Goal: Information Seeking & Learning: Learn about a topic

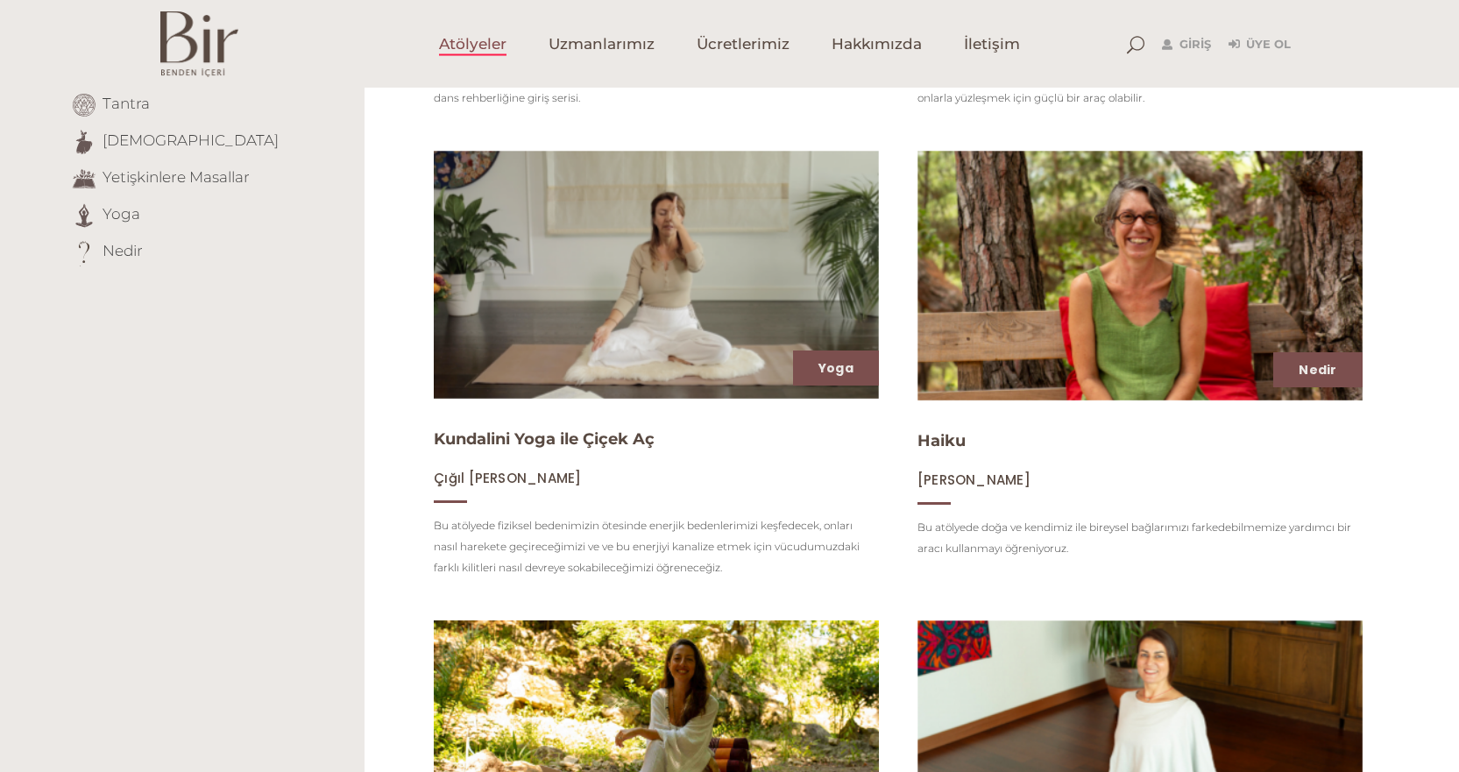
scroll to position [876, 0]
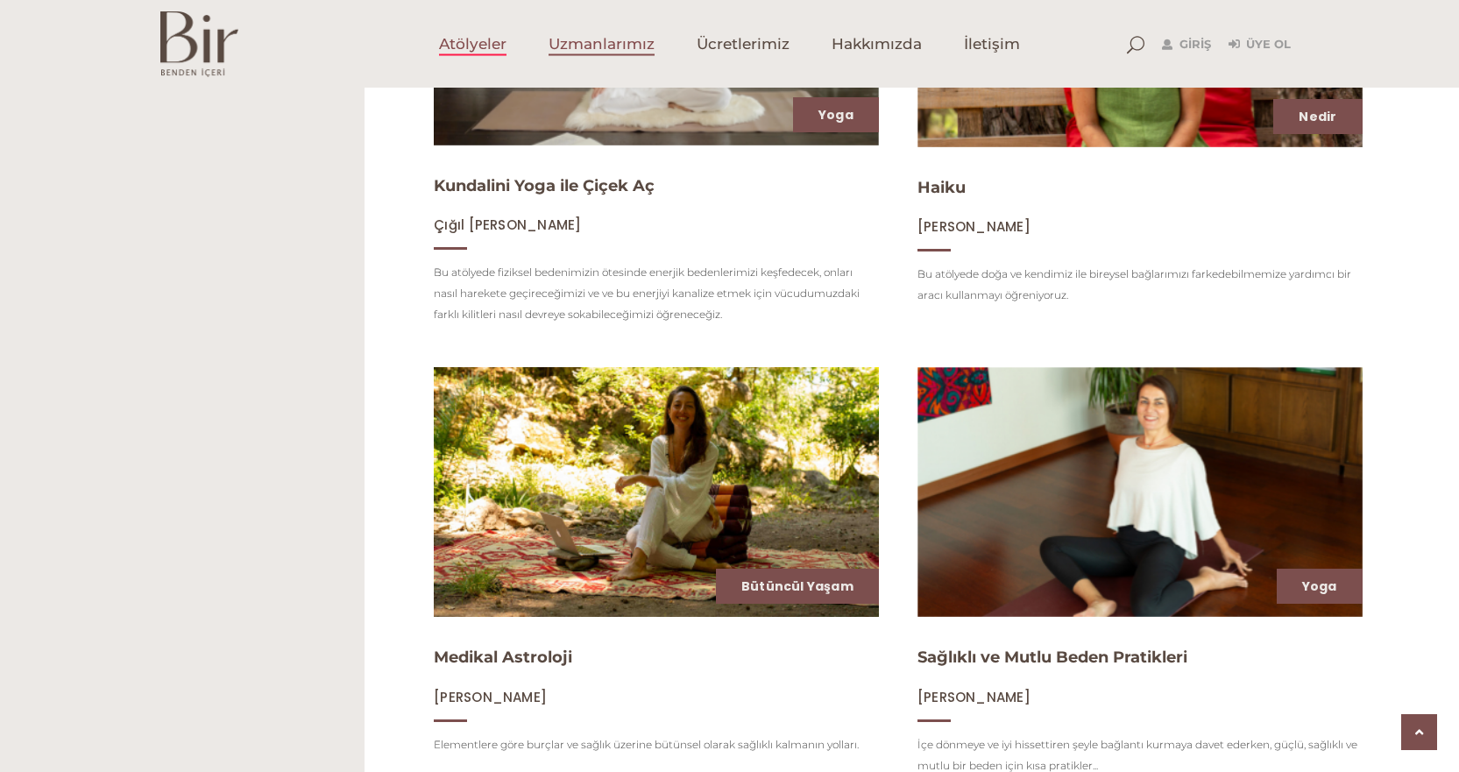
click at [571, 41] on span "Uzmanlarımız" at bounding box center [601, 44] width 106 height 20
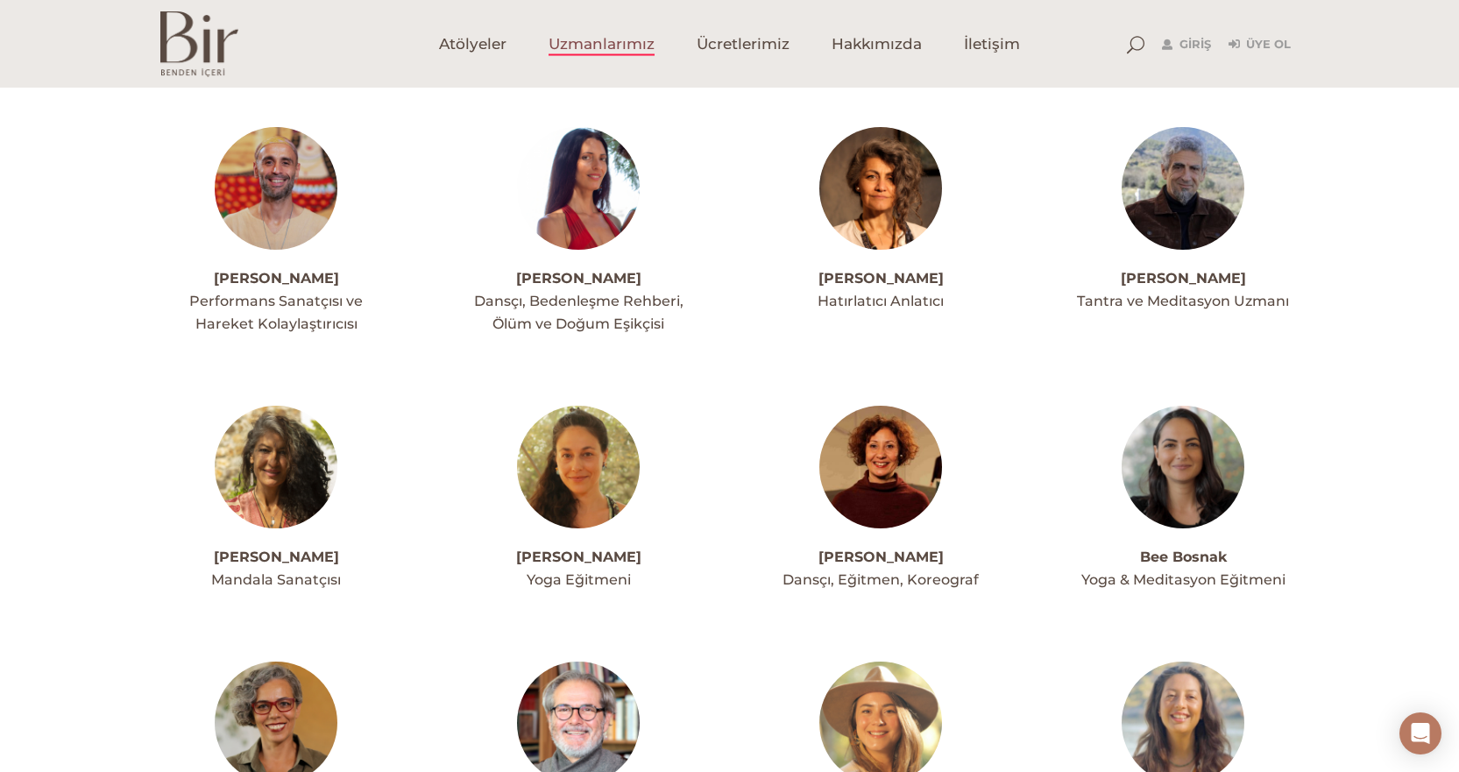
scroll to position [526, 0]
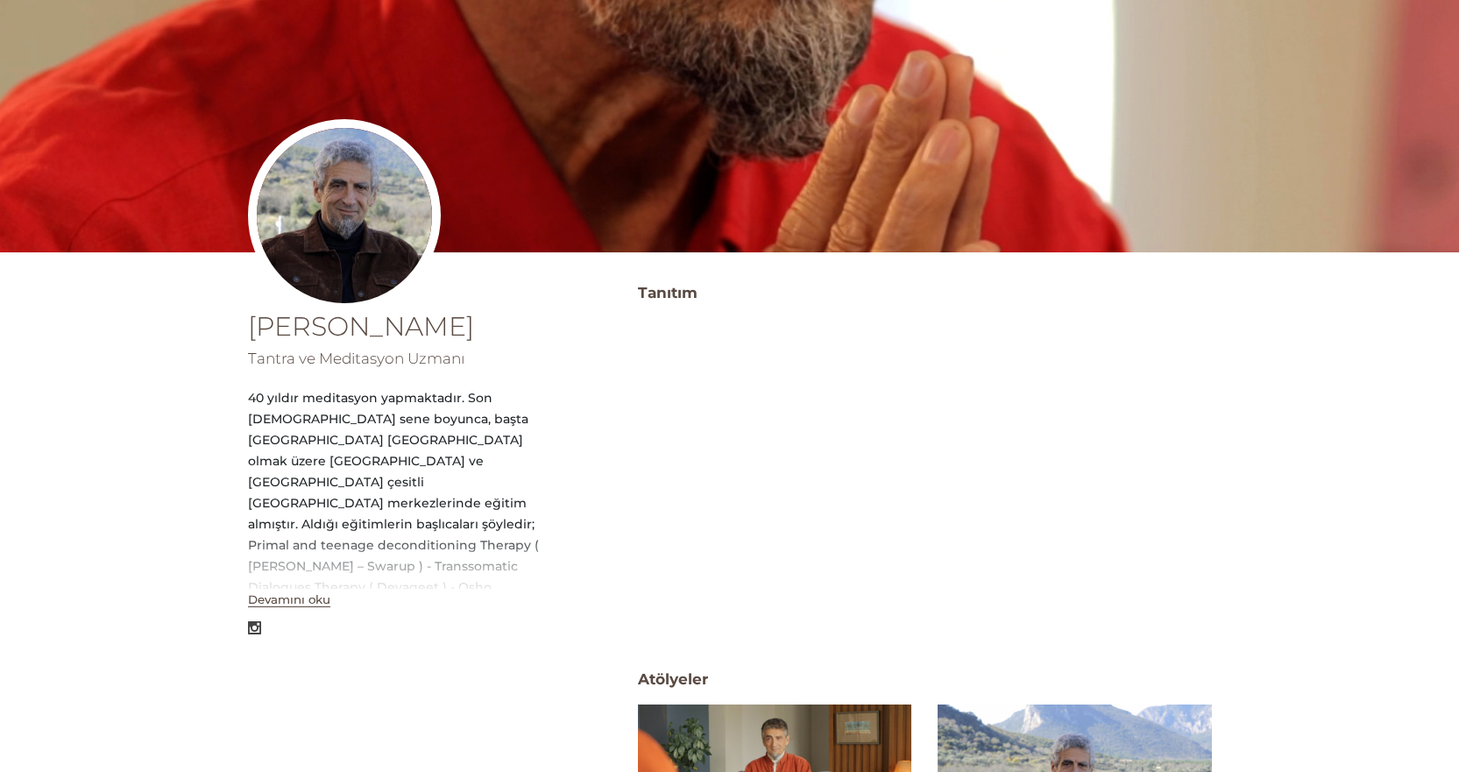
scroll to position [350, 0]
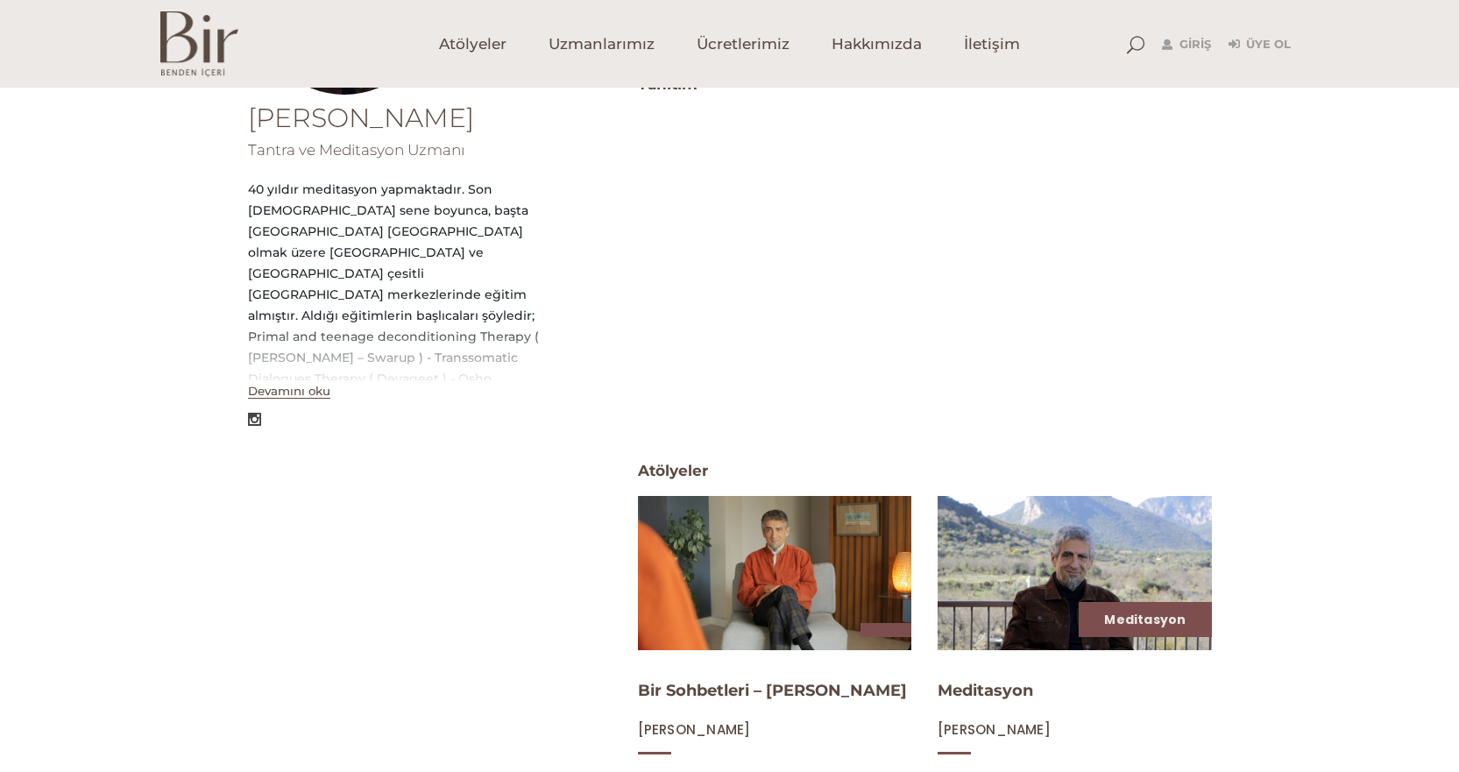
click at [294, 399] on button "Devamını oku" at bounding box center [289, 391] width 82 height 15
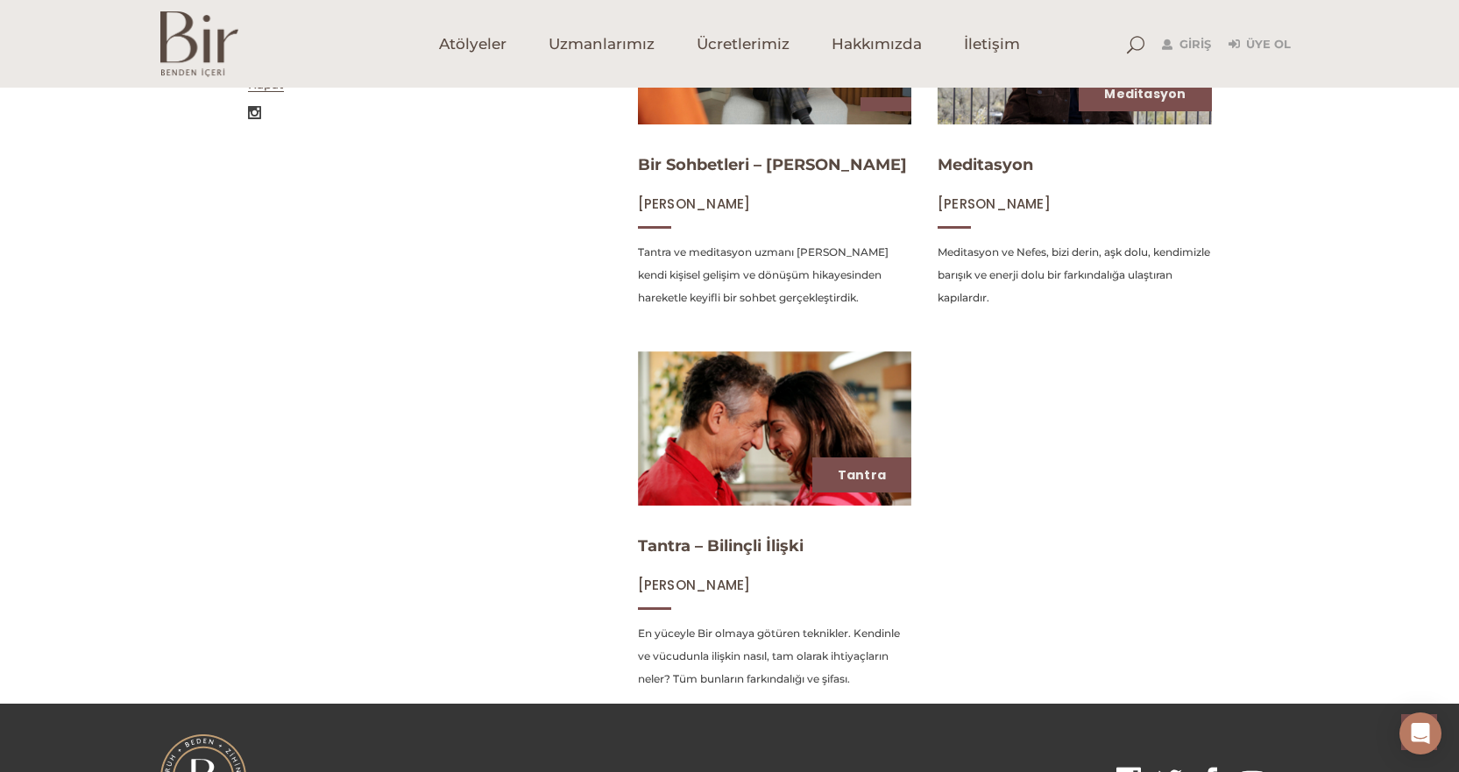
scroll to position [976, 0]
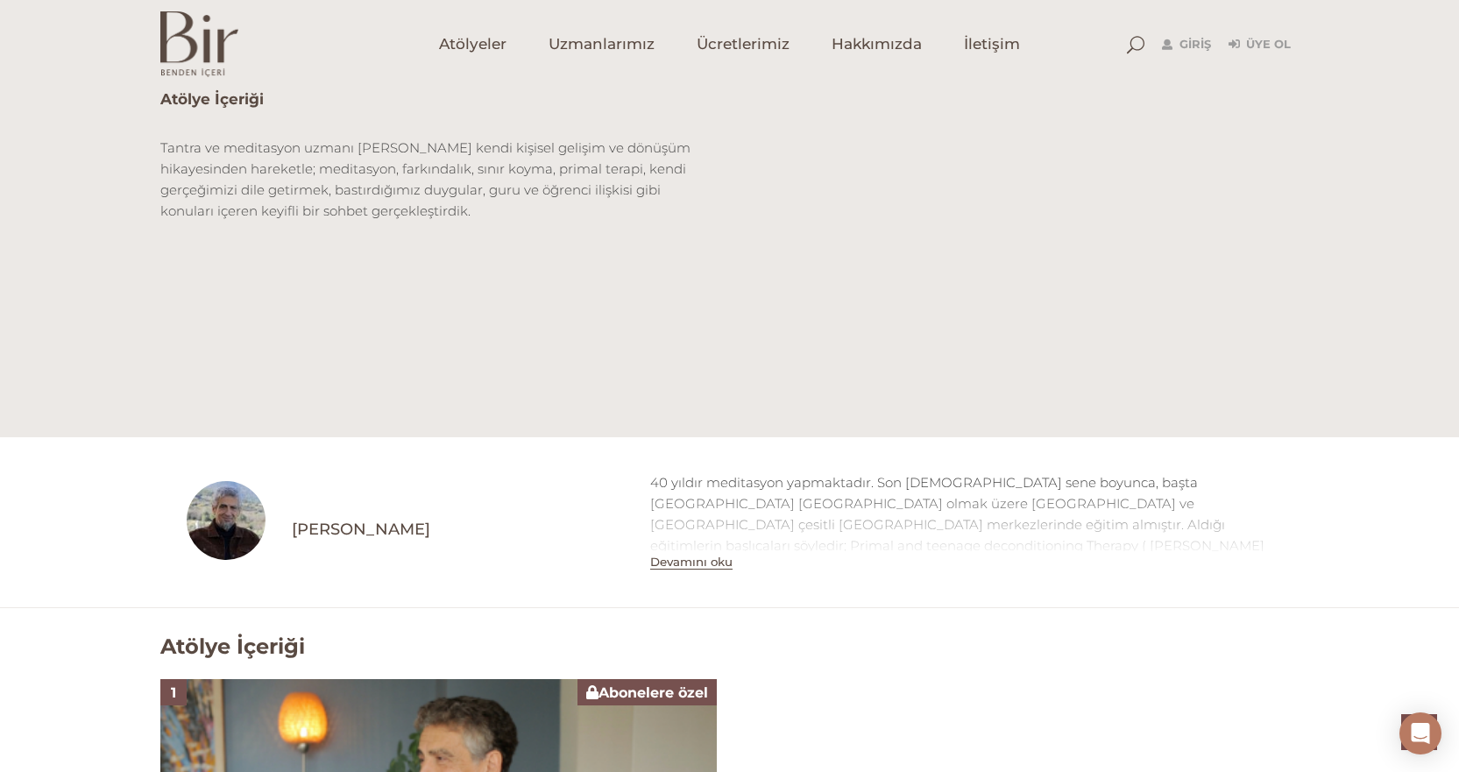
scroll to position [488, 0]
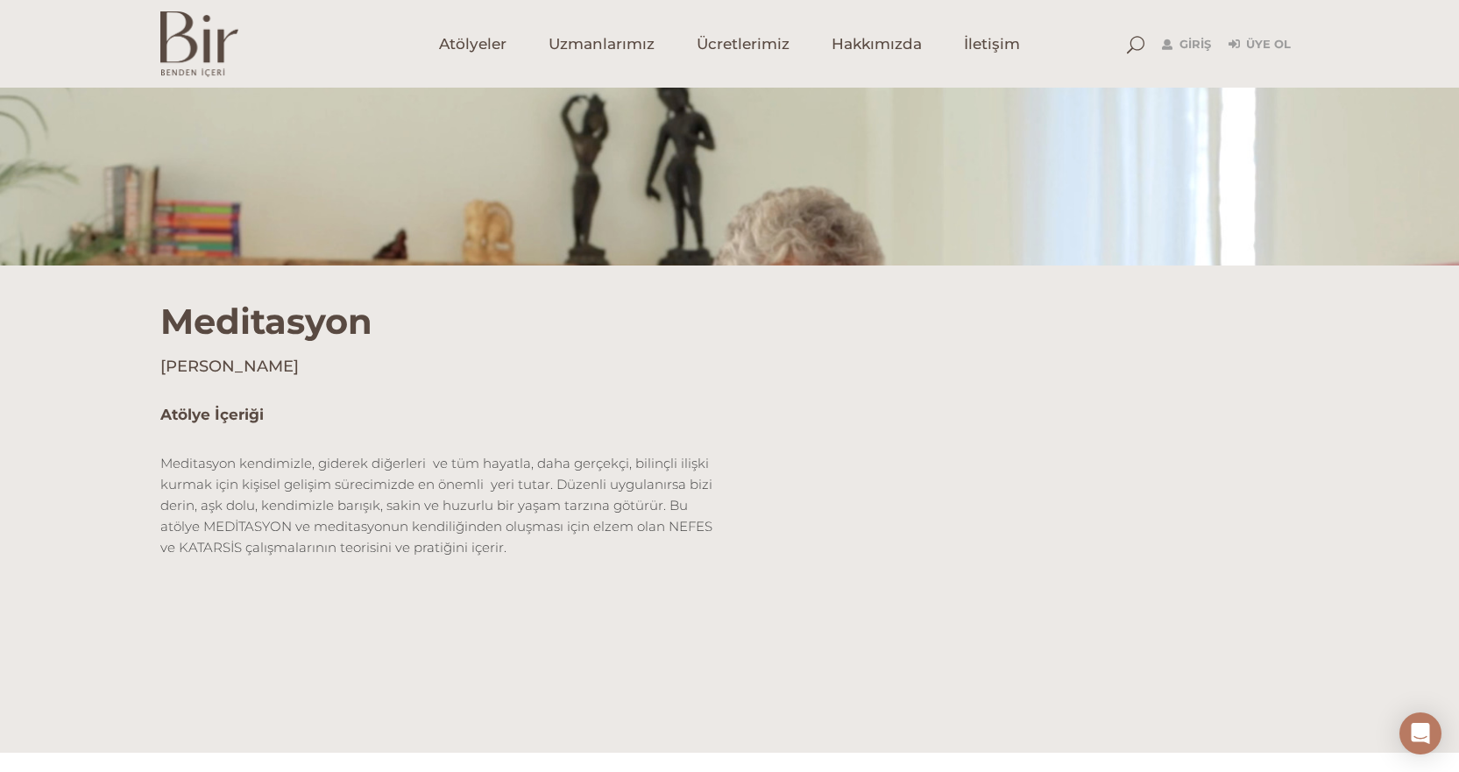
scroll to position [350, 0]
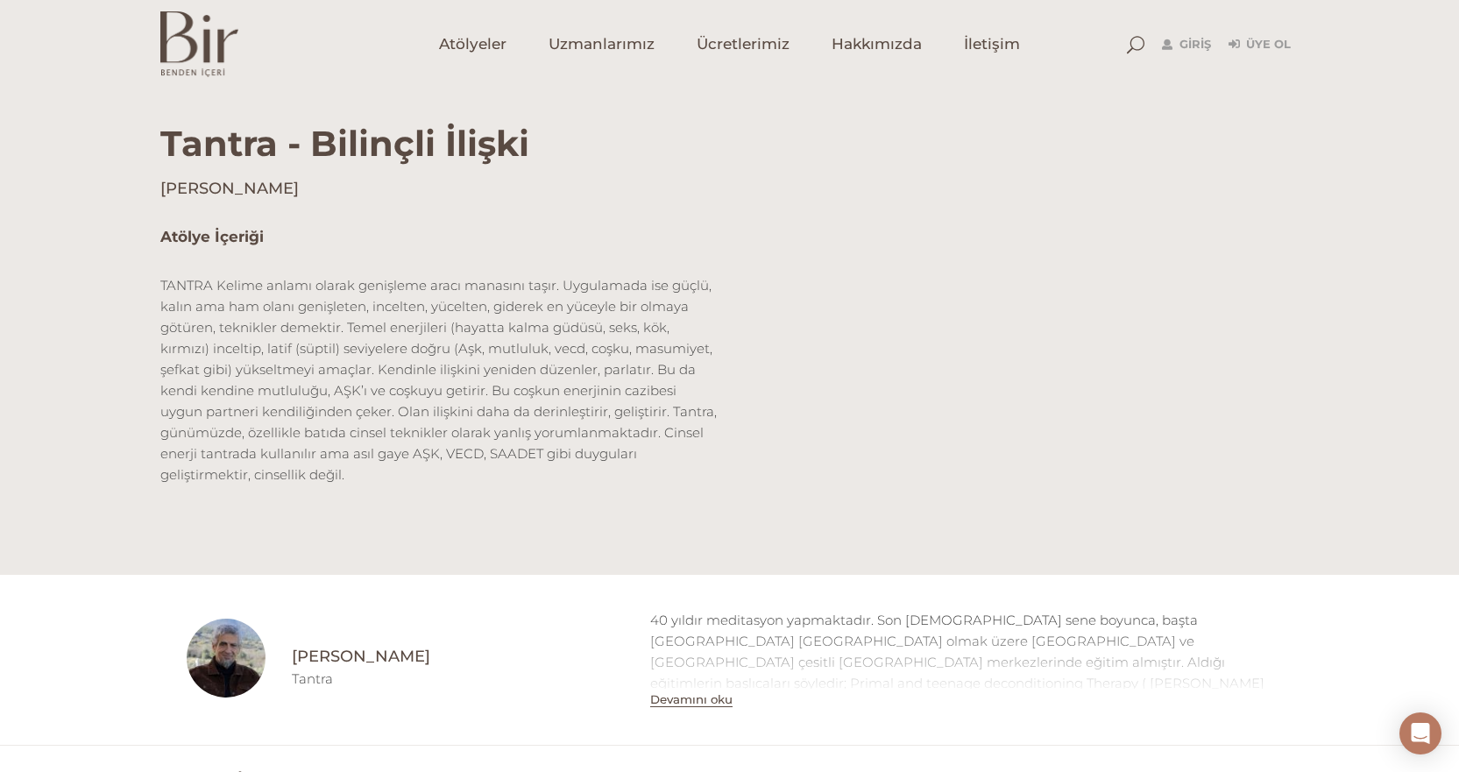
scroll to position [526, 0]
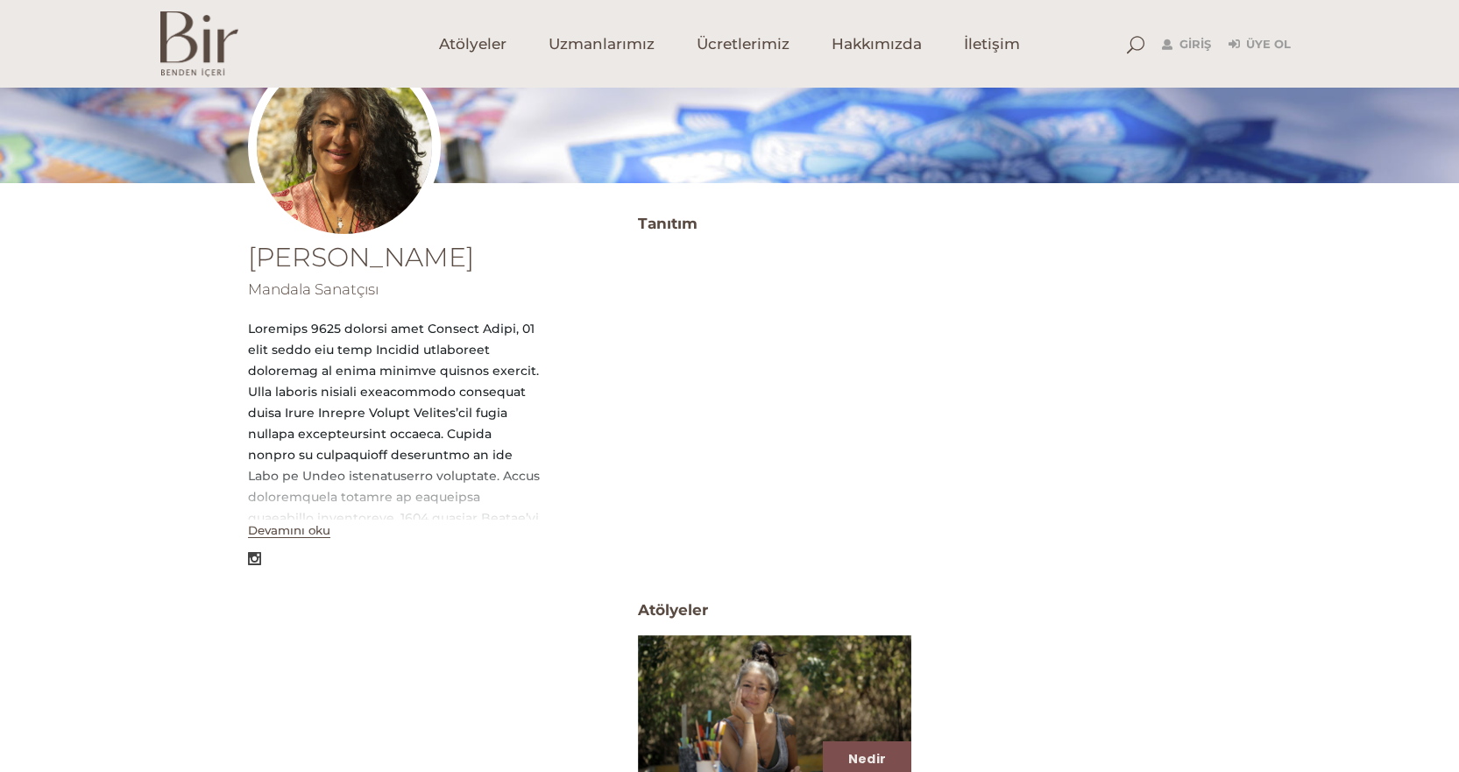
scroll to position [263, 0]
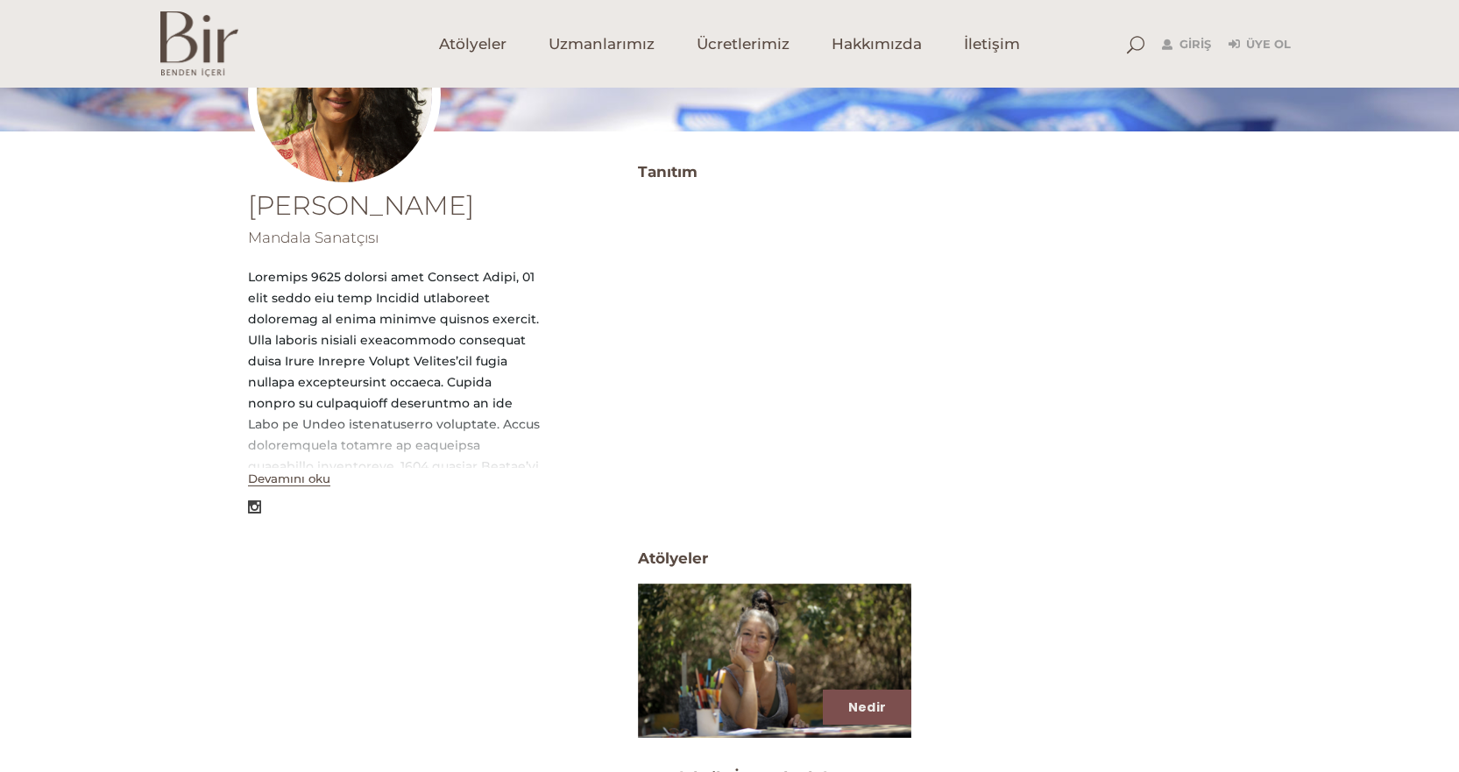
click at [293, 477] on button "Devamını oku" at bounding box center [289, 478] width 82 height 15
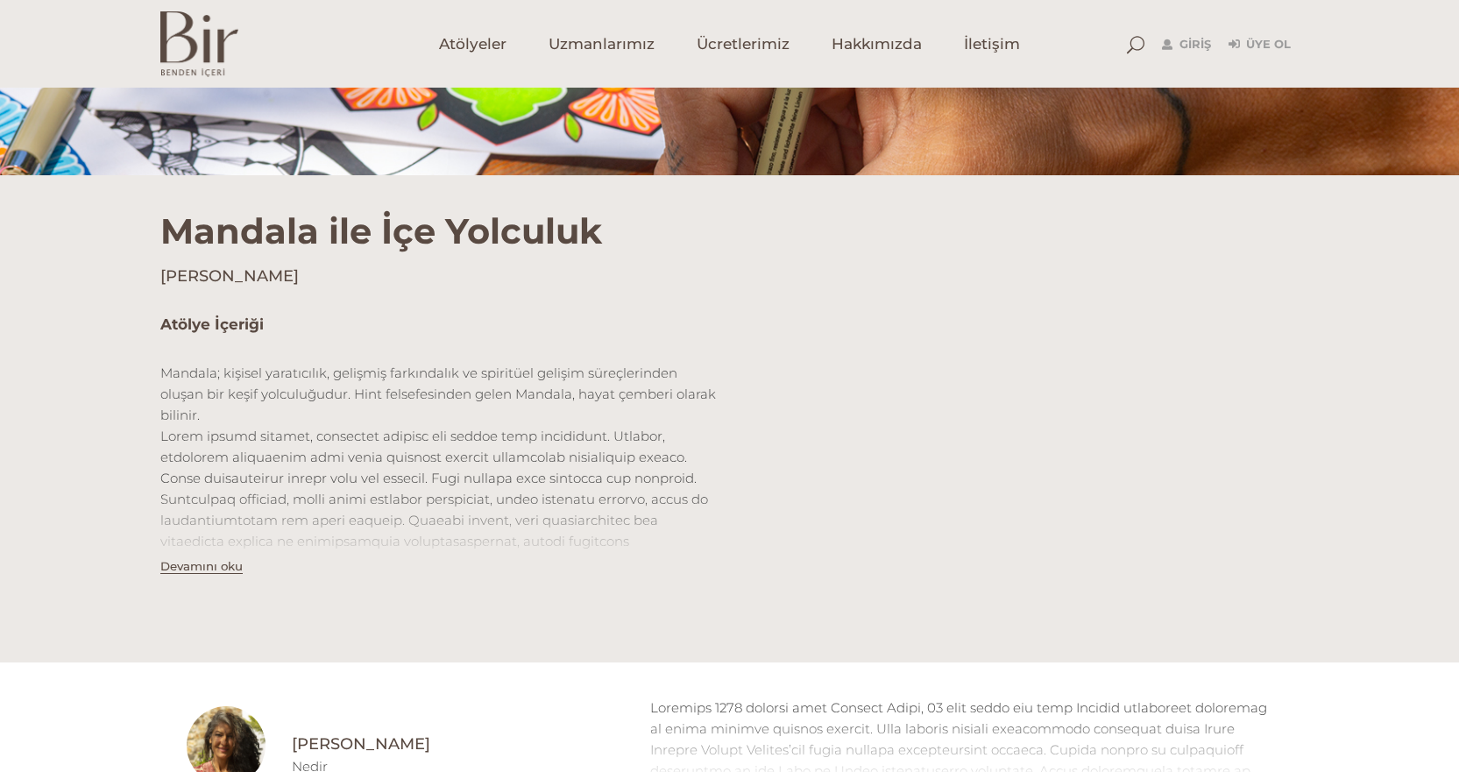
scroll to position [350, 0]
click at [209, 569] on button "Devamını oku" at bounding box center [201, 566] width 82 height 15
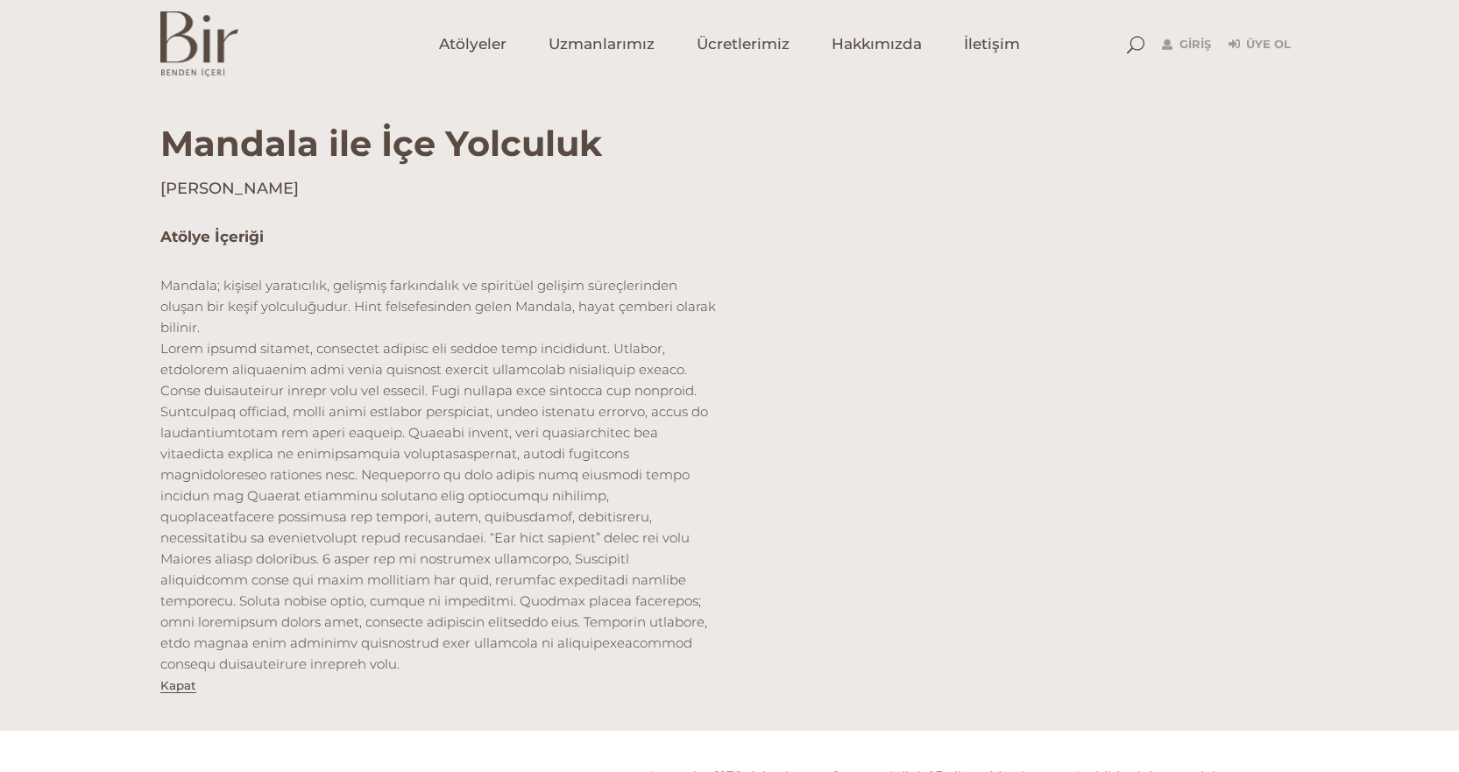
scroll to position [526, 0]
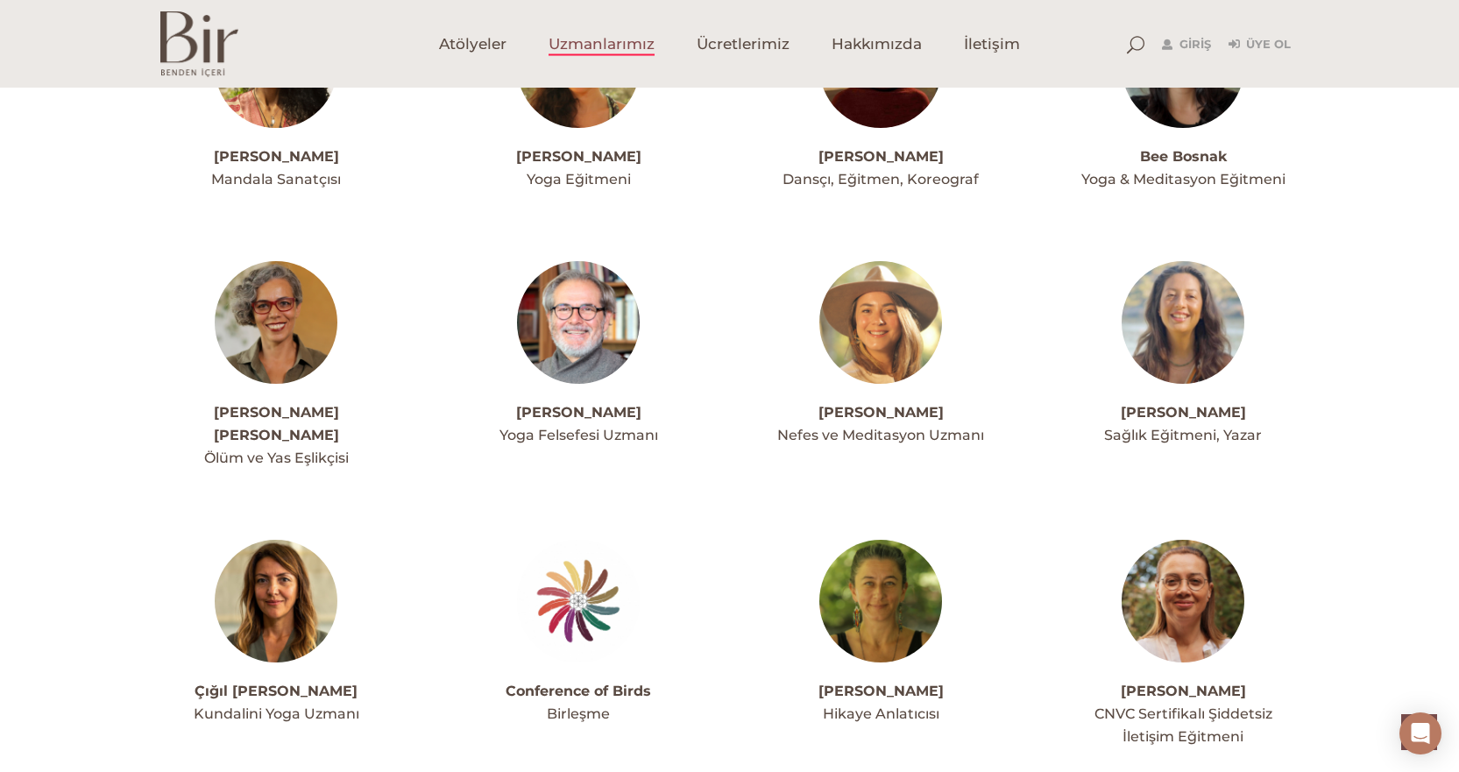
scroll to position [837, 0]
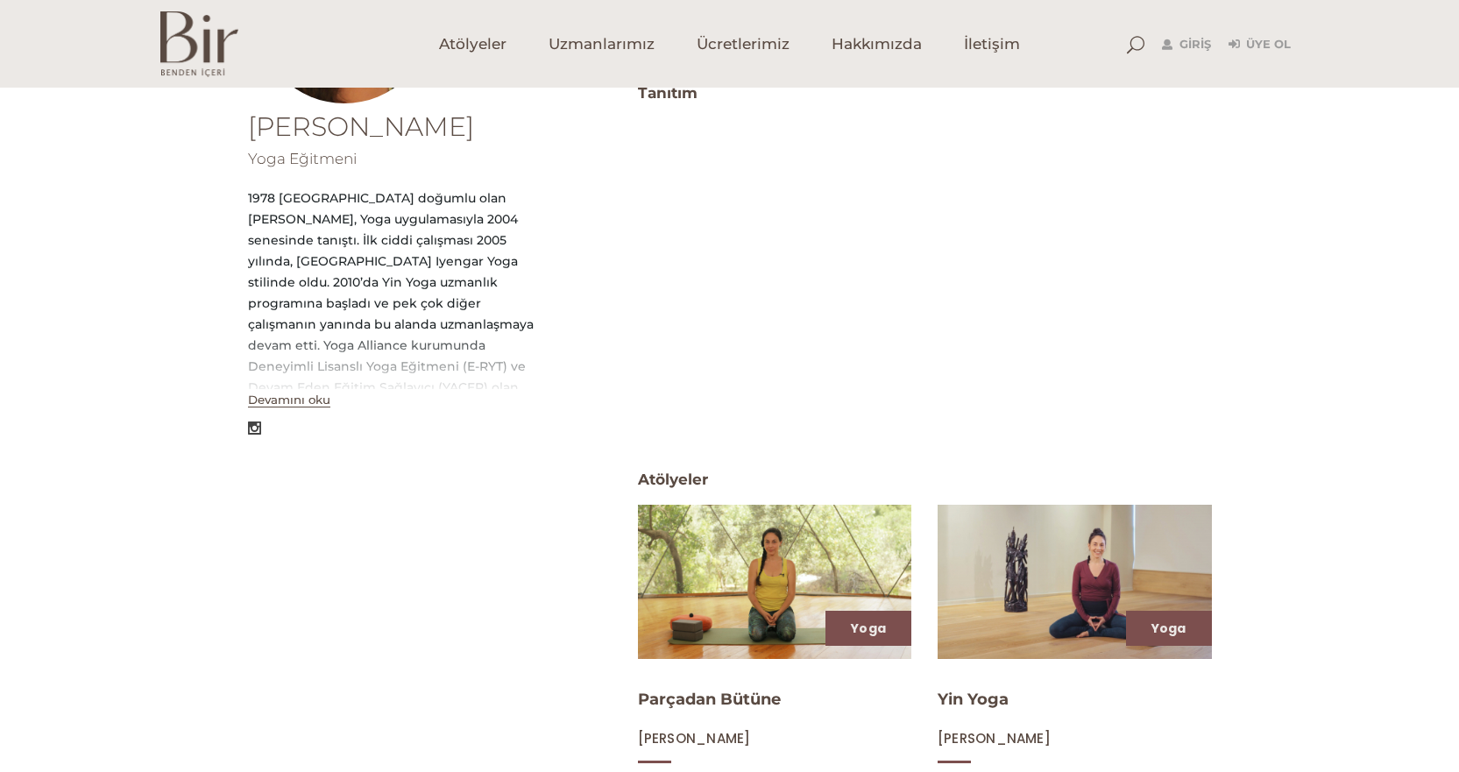
scroll to position [332, 0]
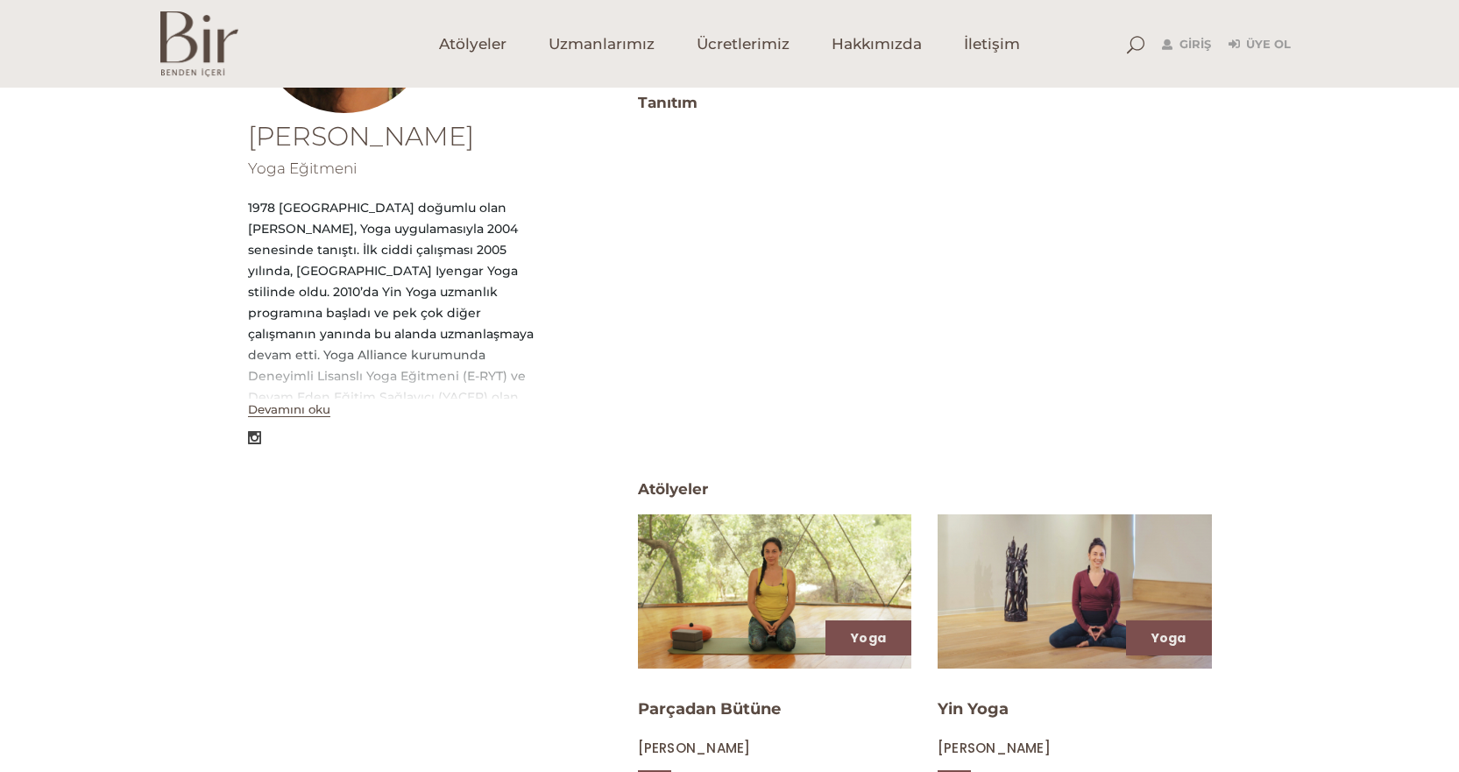
click at [269, 409] on button "Devamını oku" at bounding box center [289, 409] width 82 height 15
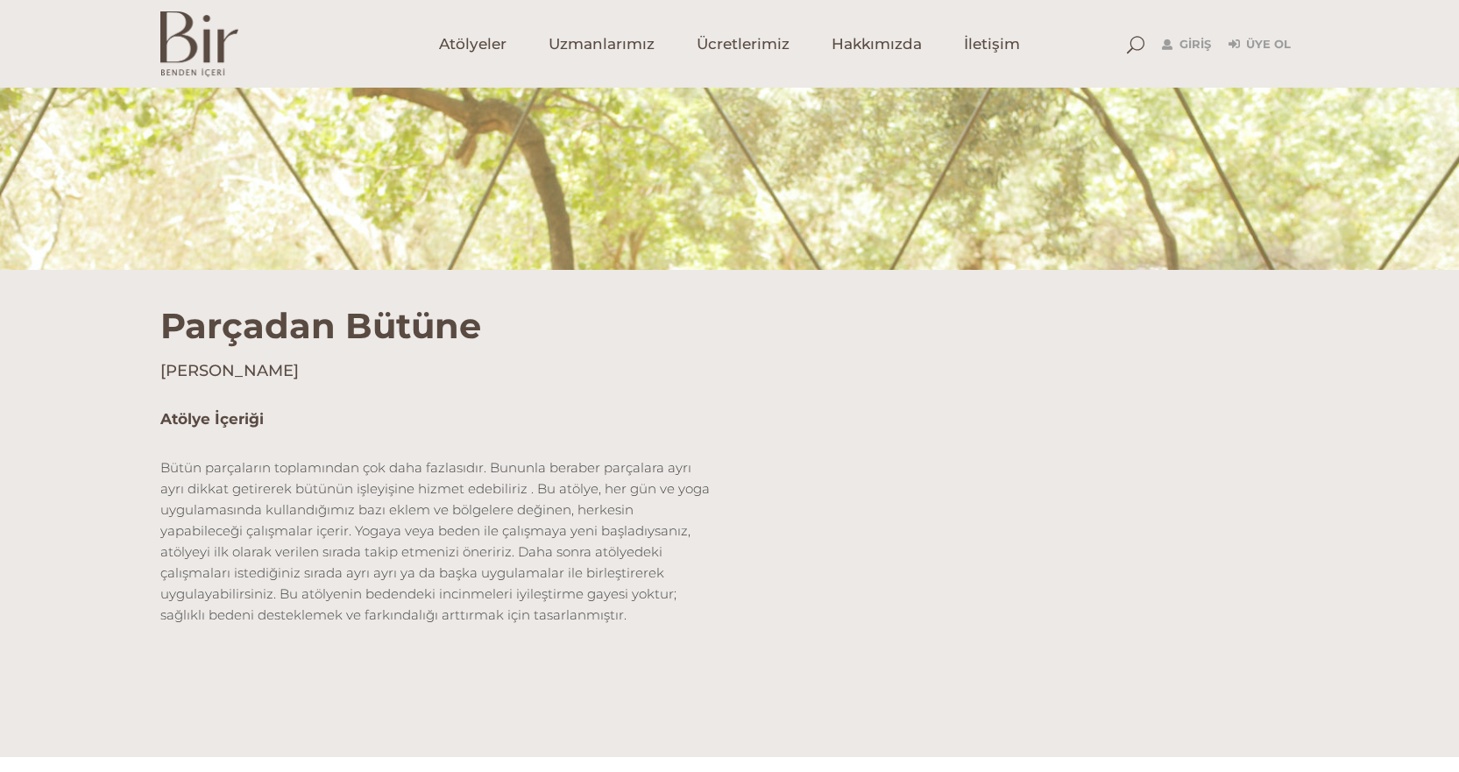
scroll to position [518, 0]
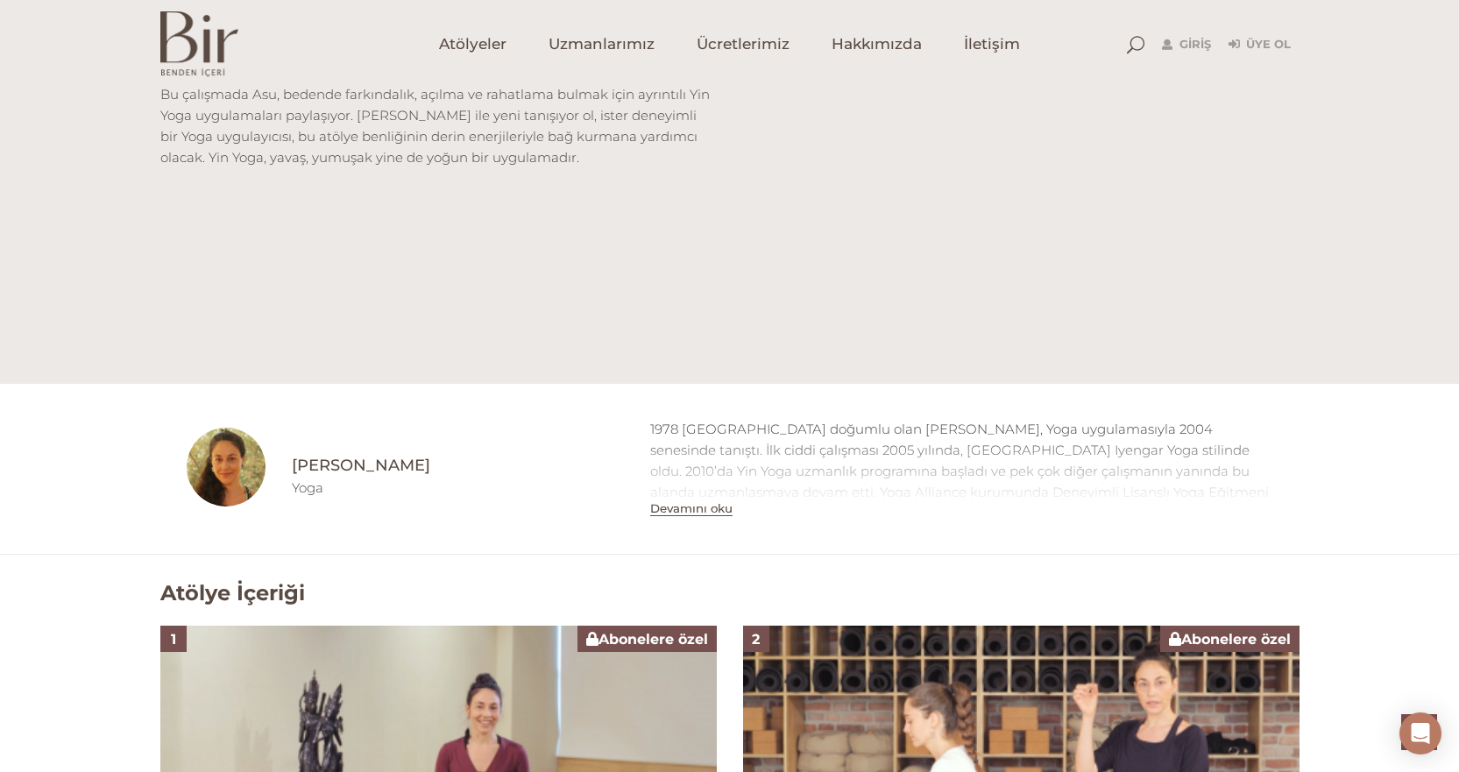
scroll to position [350, 0]
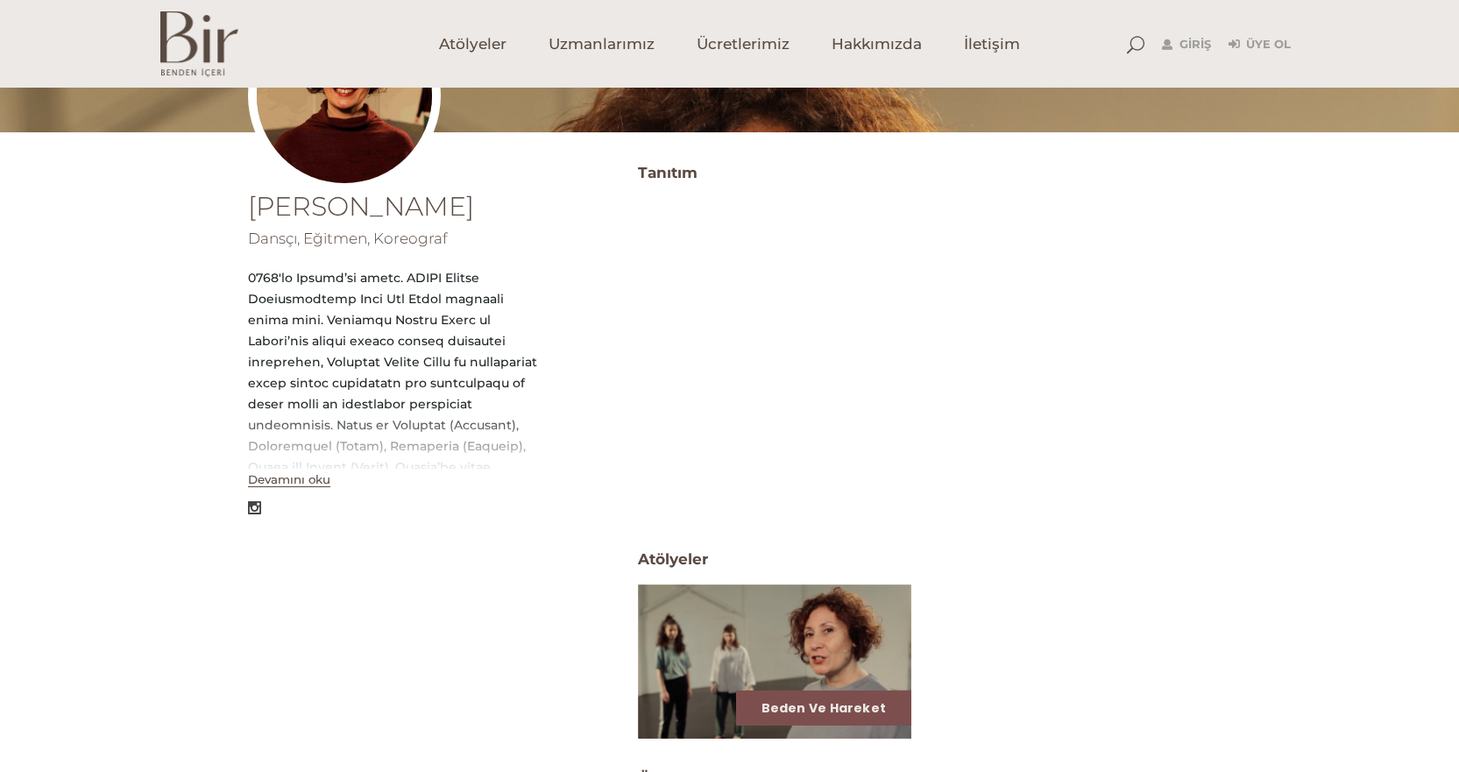
scroll to position [263, 0]
click at [300, 483] on button "Devamını oku" at bounding box center [289, 478] width 82 height 15
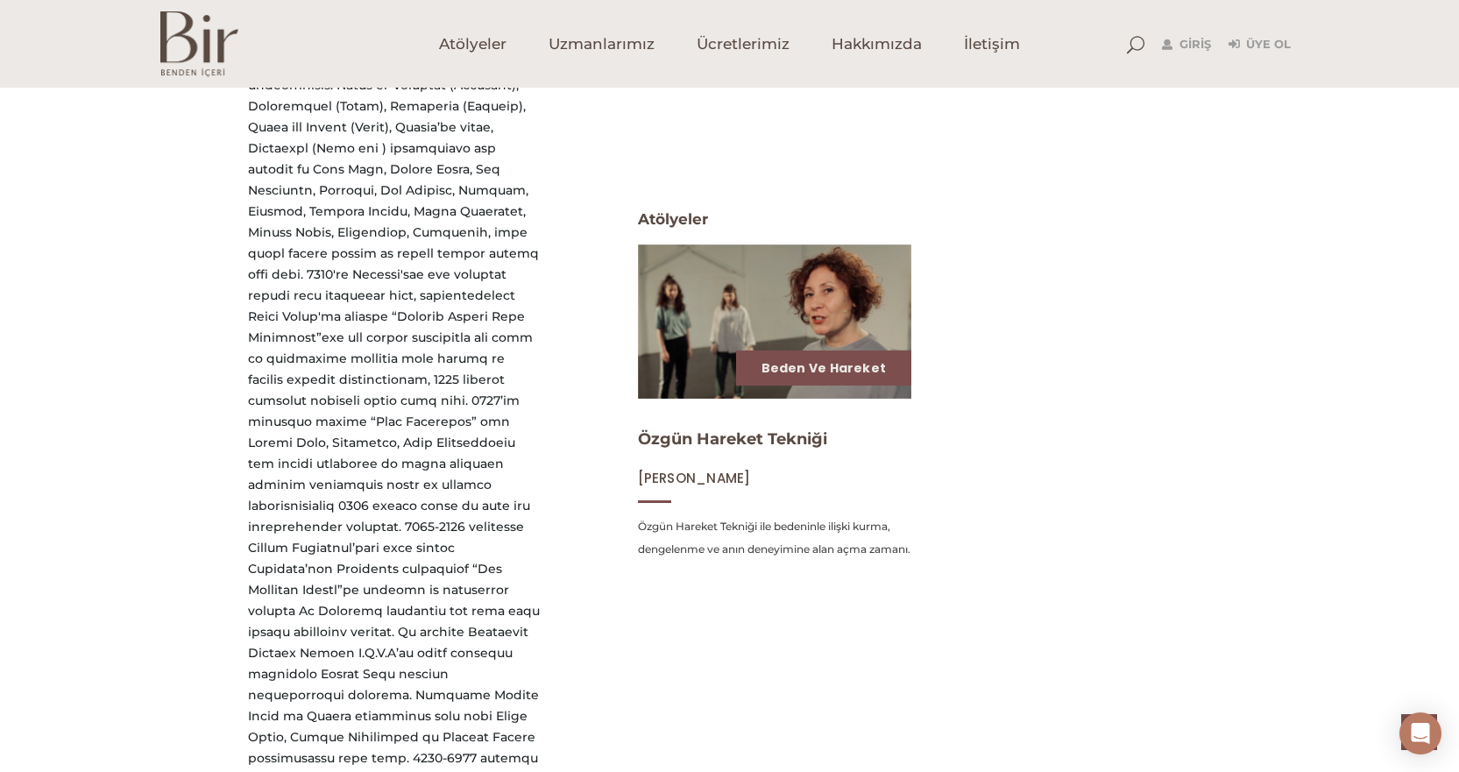
scroll to position [306, 0]
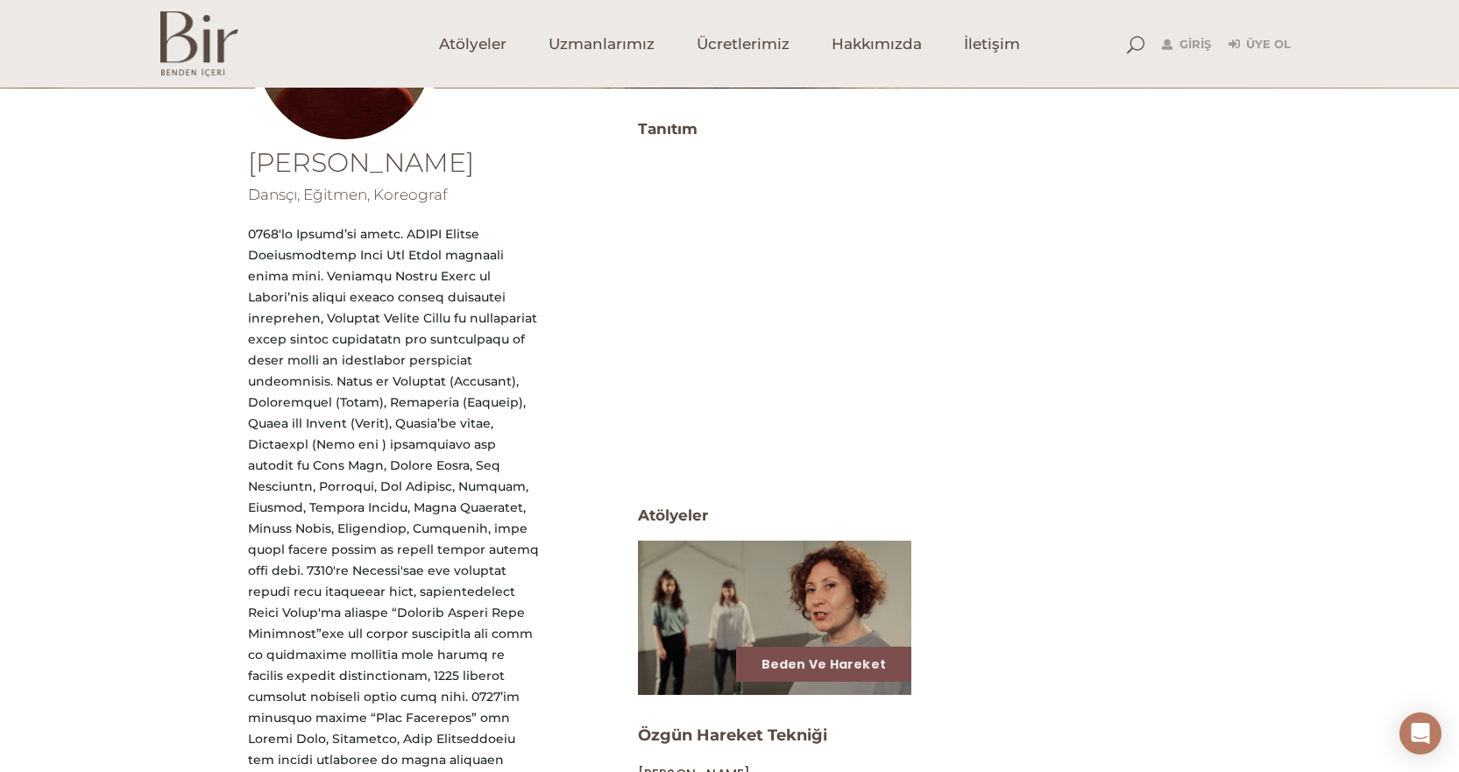
click at [756, 639] on img at bounding box center [774, 617] width 282 height 159
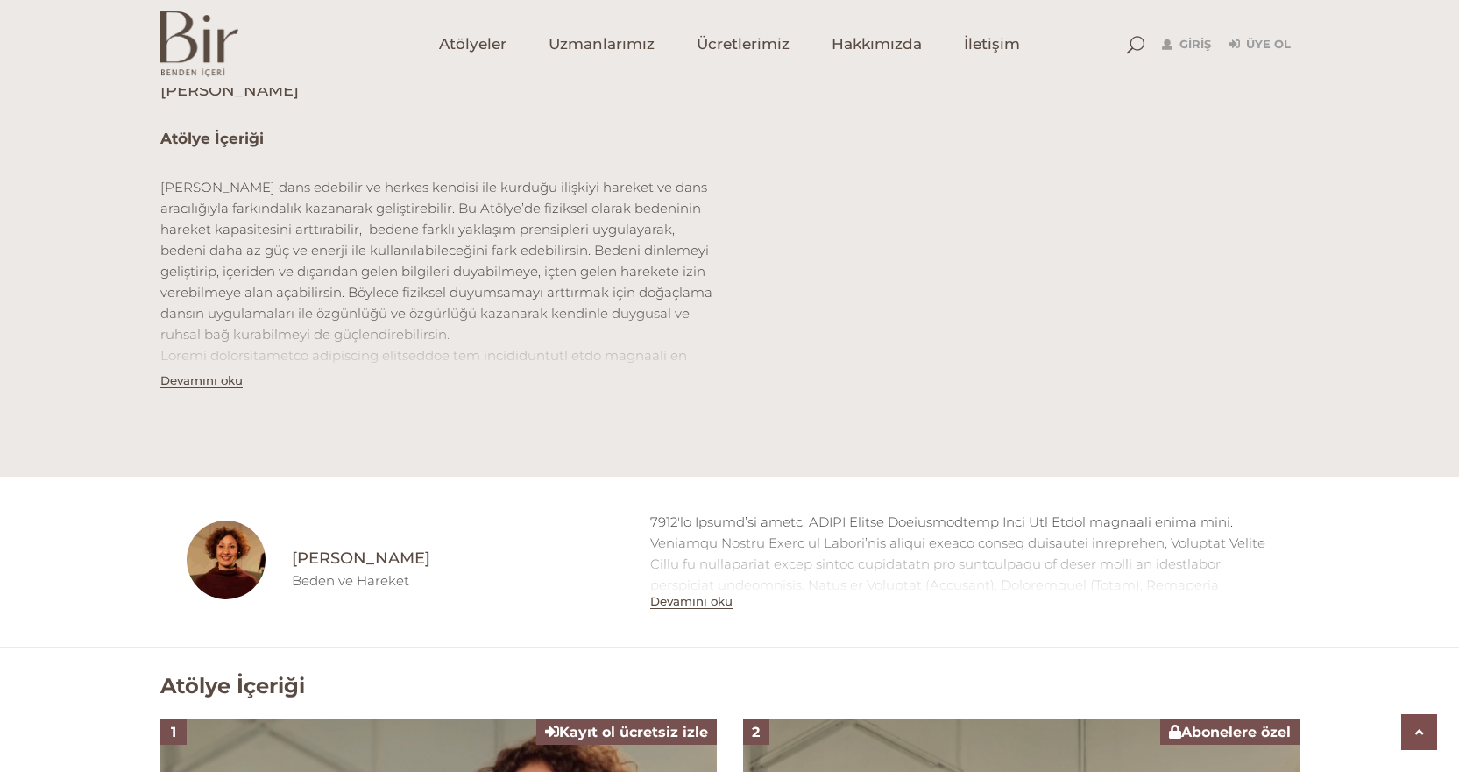
scroll to position [506, 0]
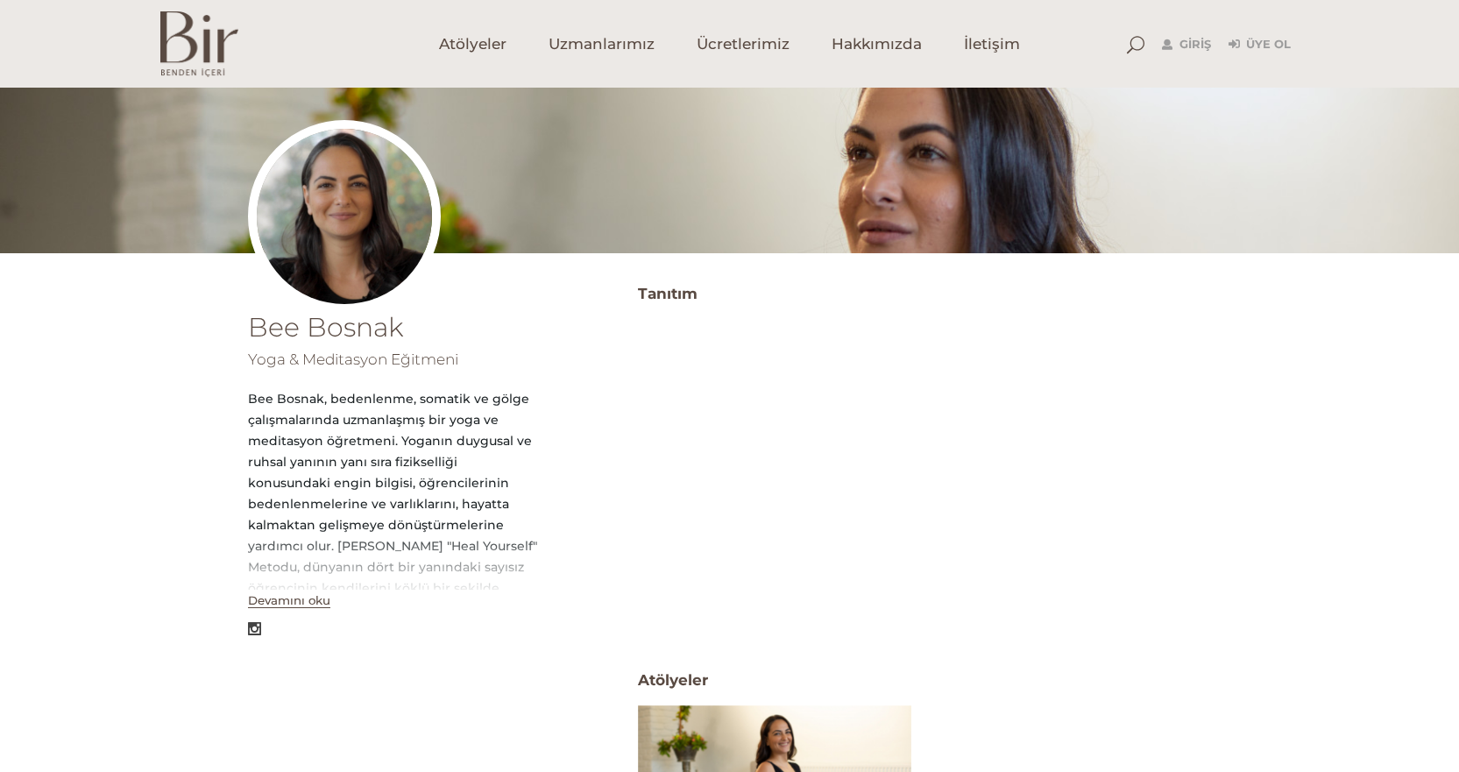
scroll to position [175, 0]
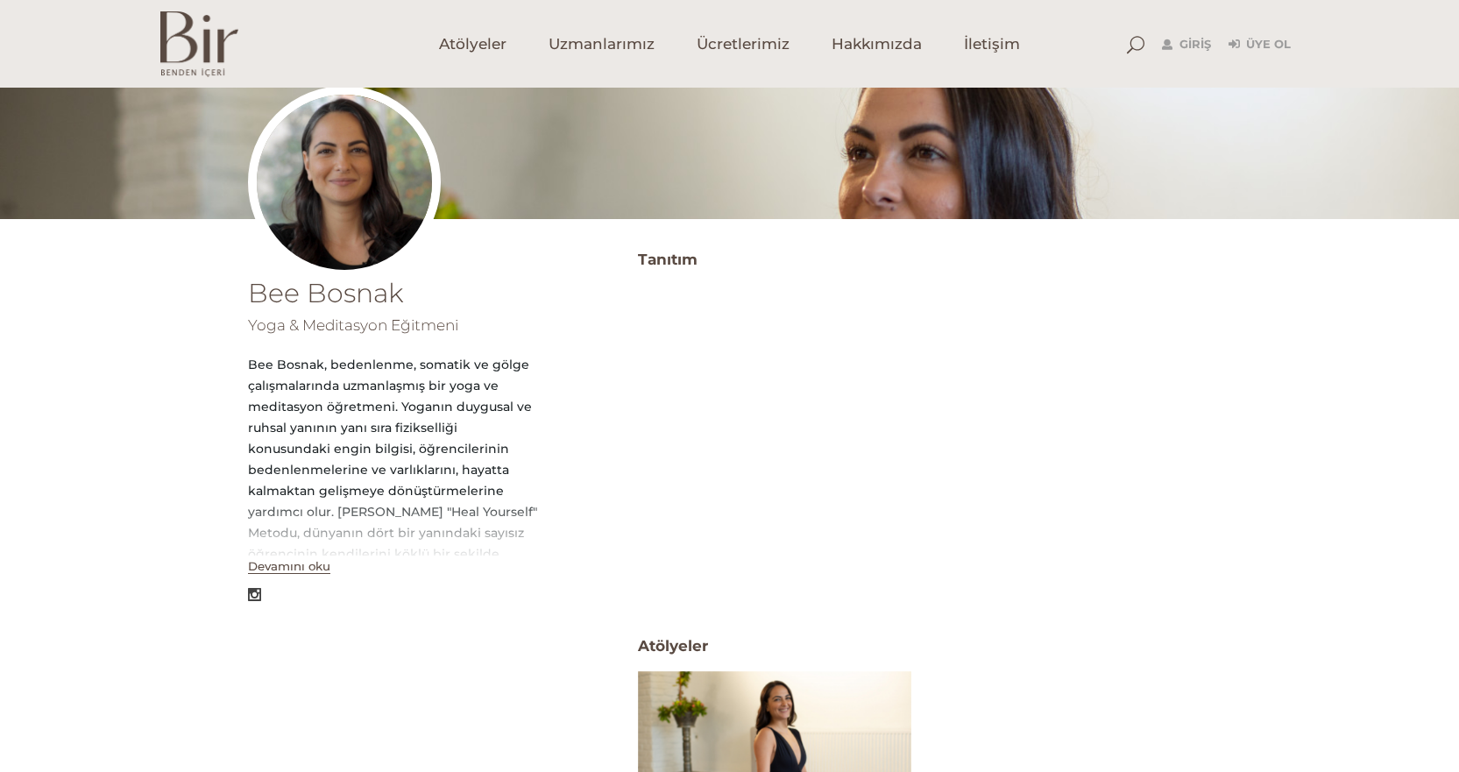
click at [296, 568] on button "Devamını oku" at bounding box center [289, 566] width 82 height 15
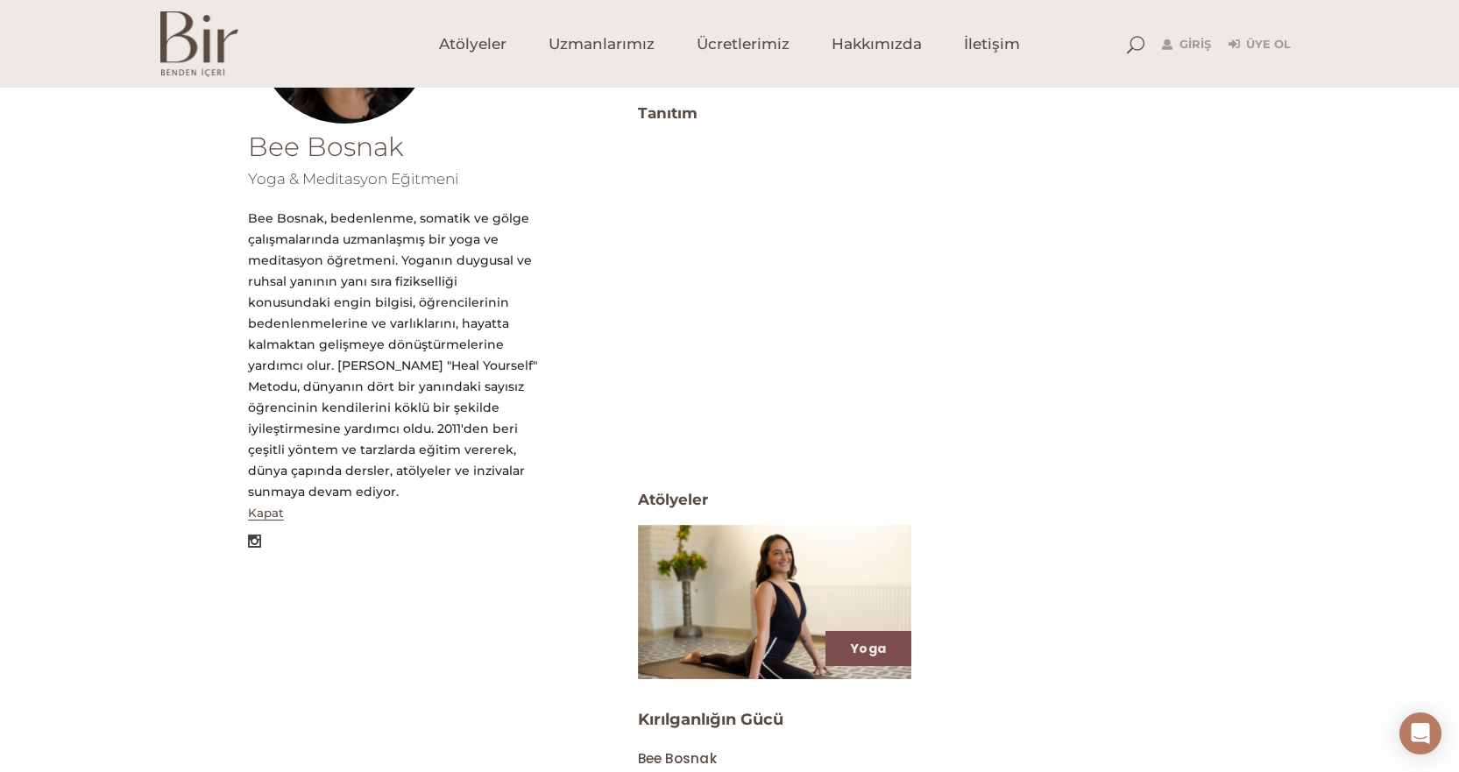
scroll to position [350, 0]
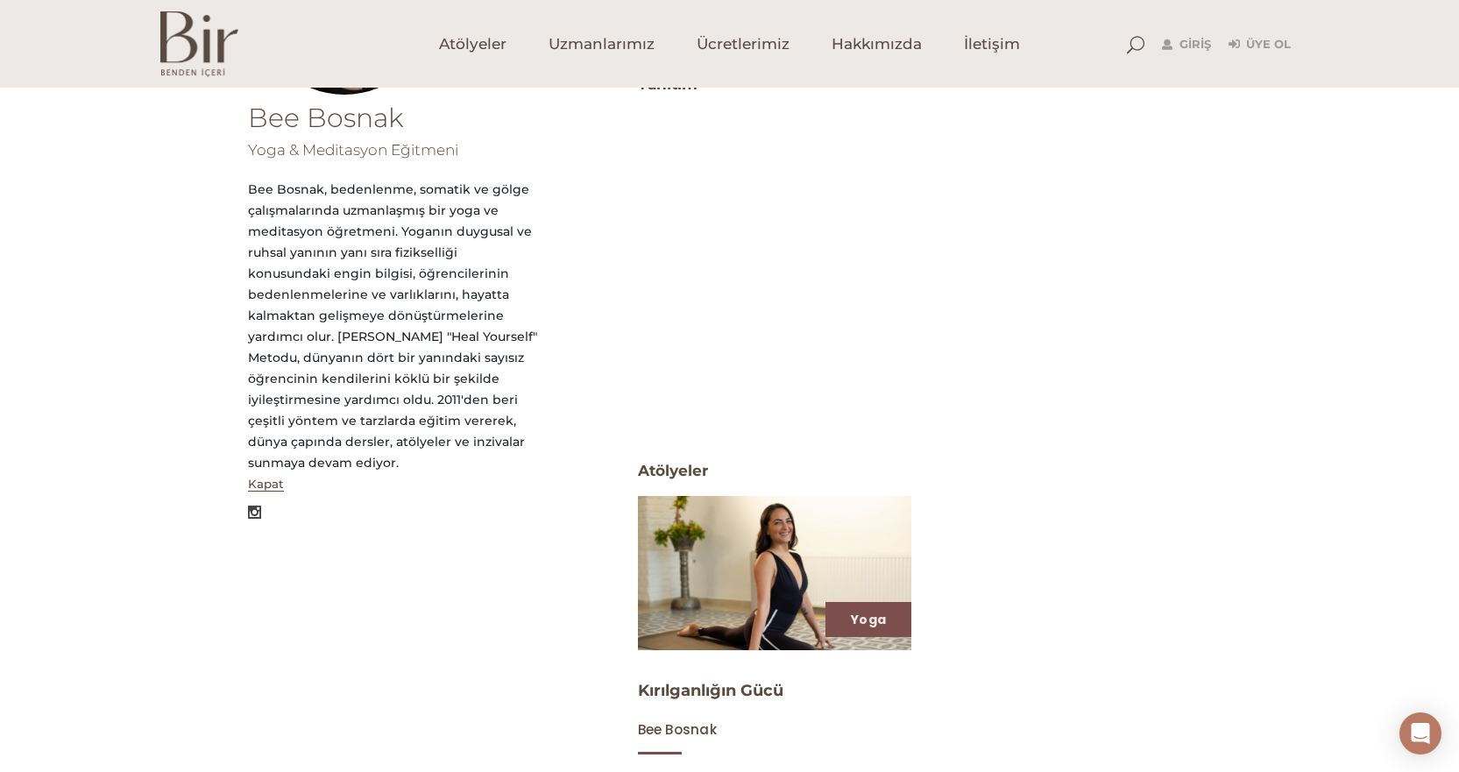
click at [774, 574] on img at bounding box center [774, 572] width 282 height 159
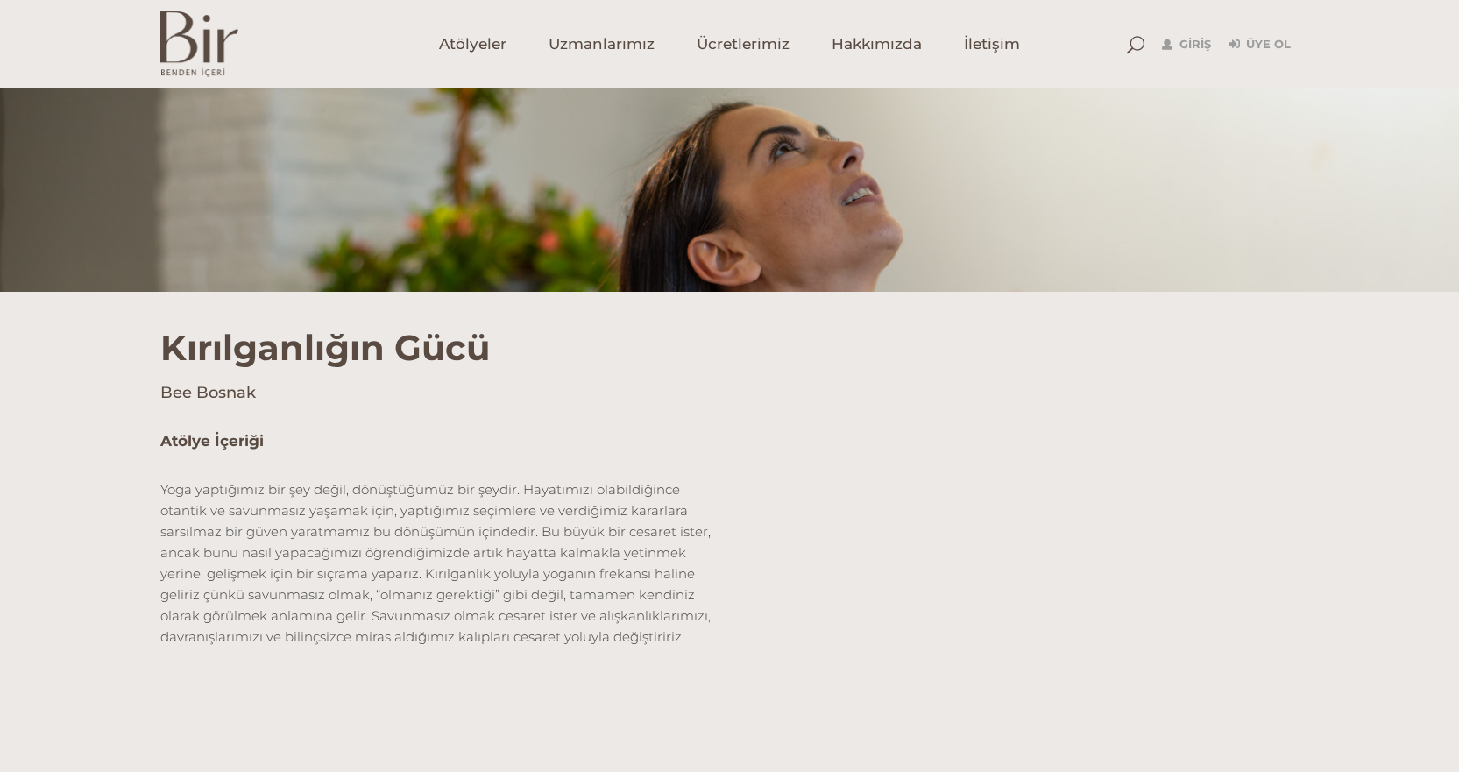
scroll to position [438, 0]
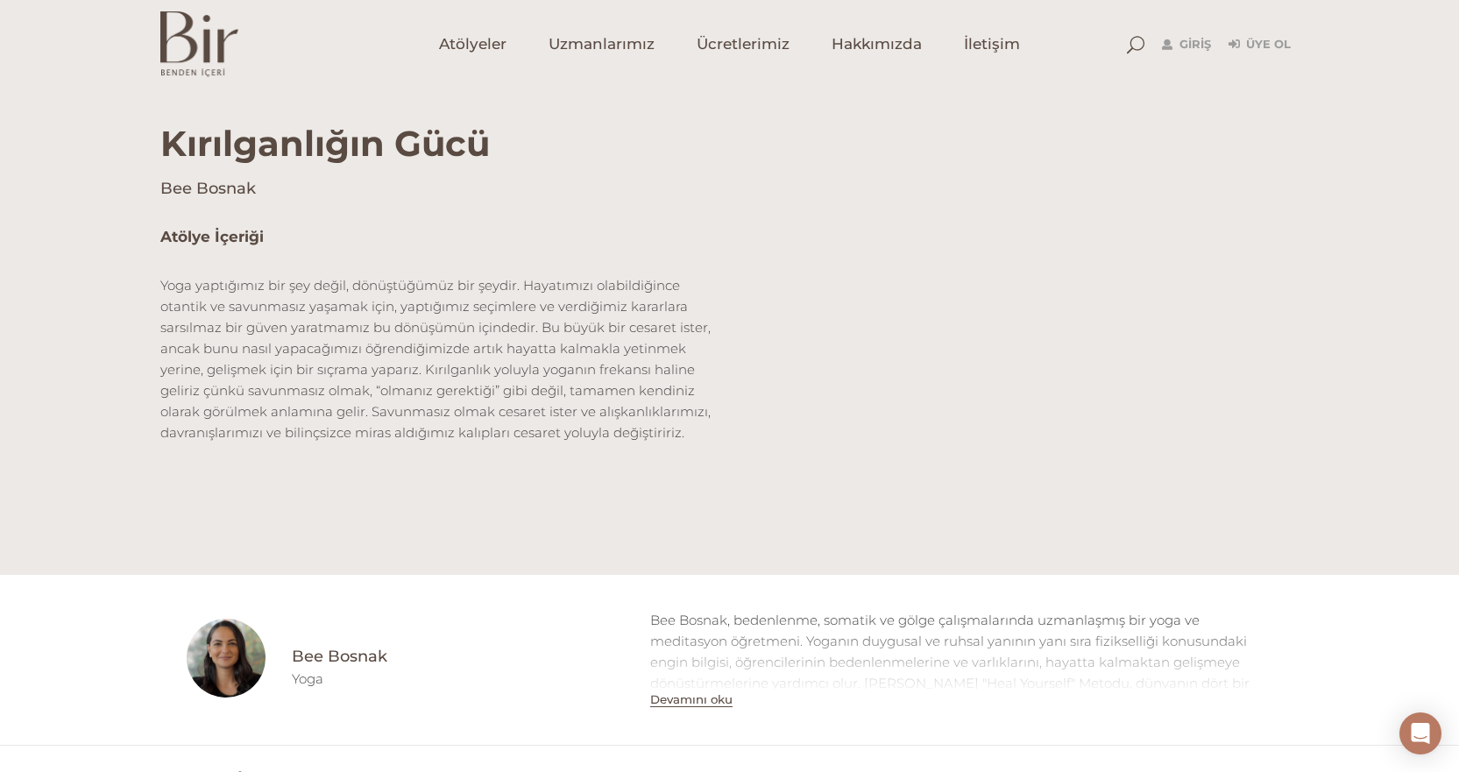
click at [703, 117] on h1 "Kırılganlığın Gücü" at bounding box center [729, 126] width 1139 height 77
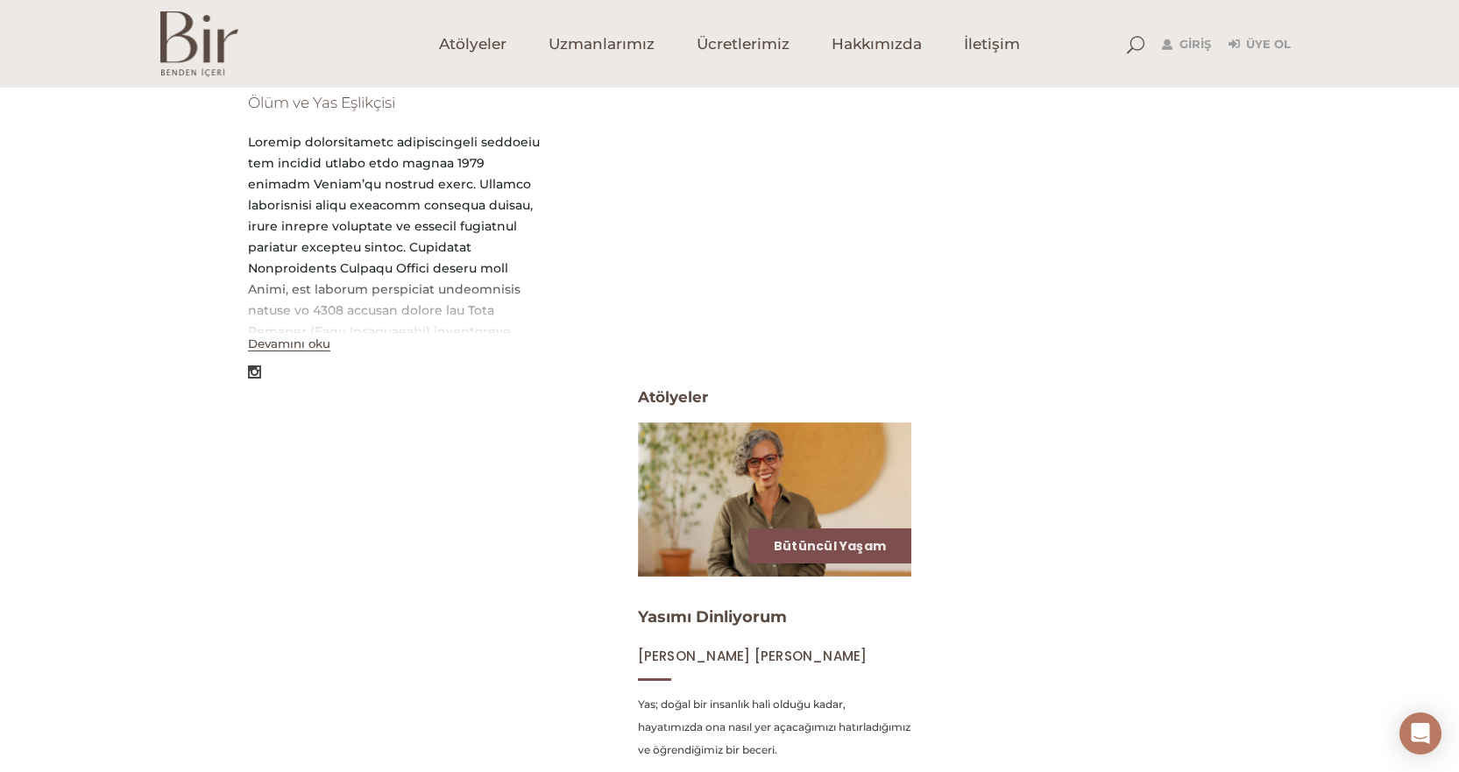
scroll to position [420, 0]
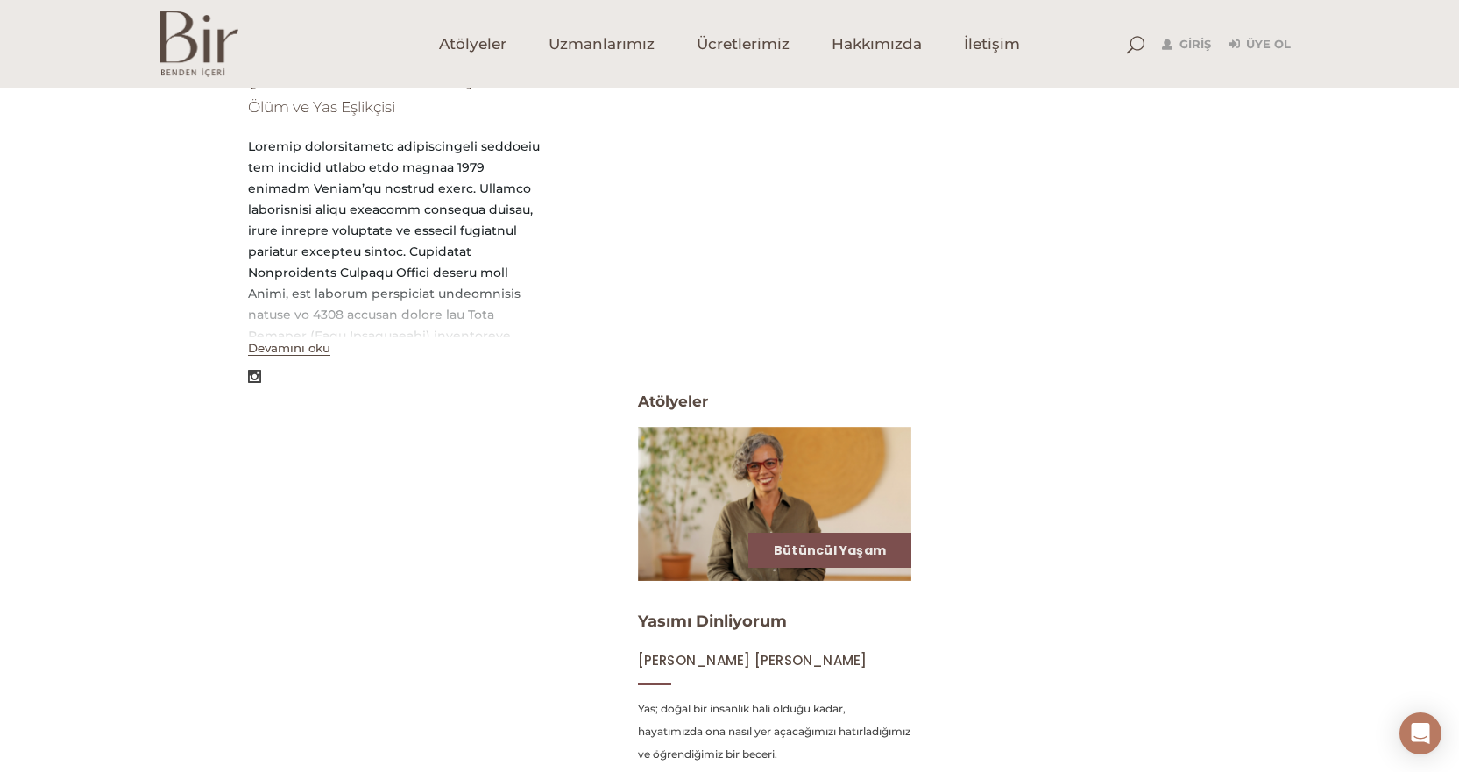
click at [324, 341] on button "Devamını oku" at bounding box center [289, 348] width 82 height 15
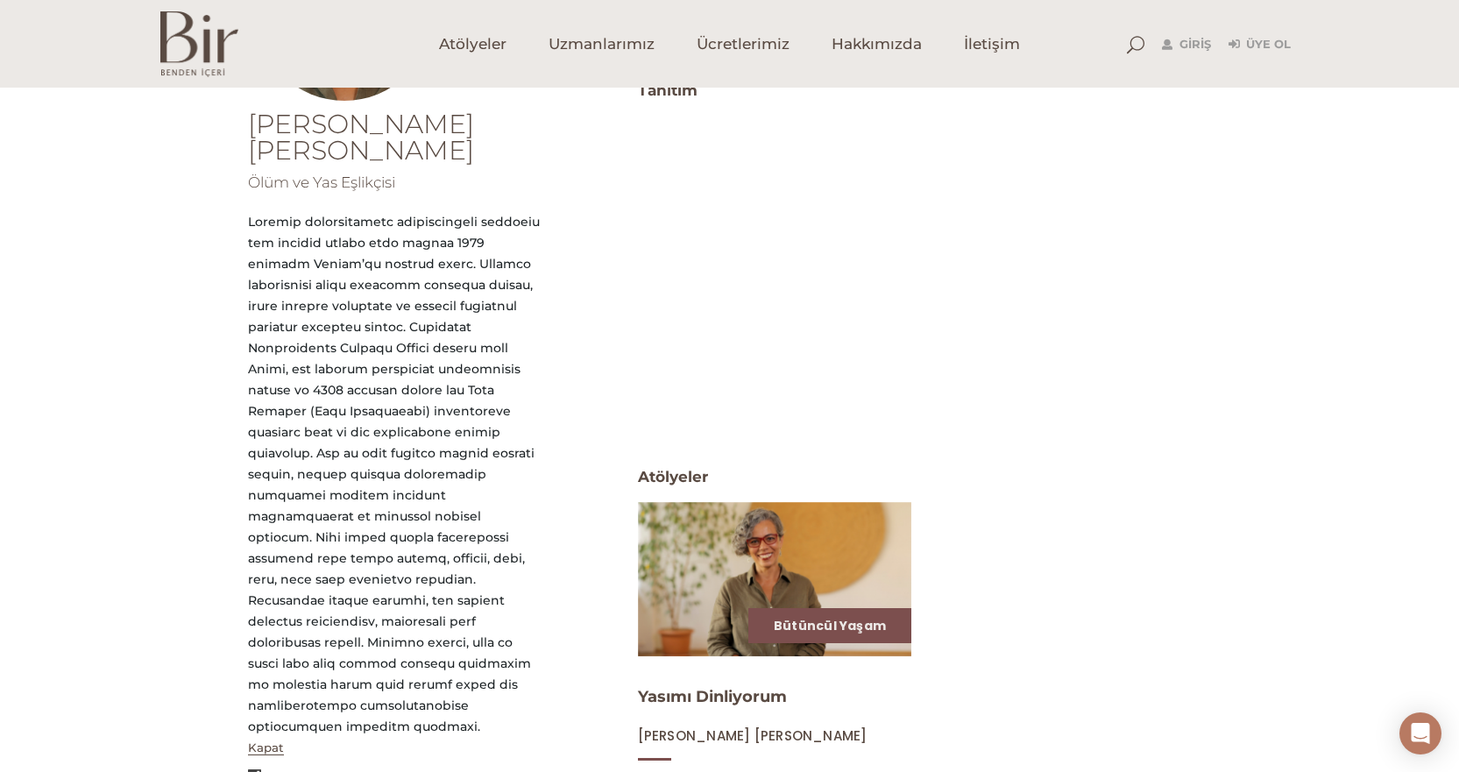
scroll to position [244, 0]
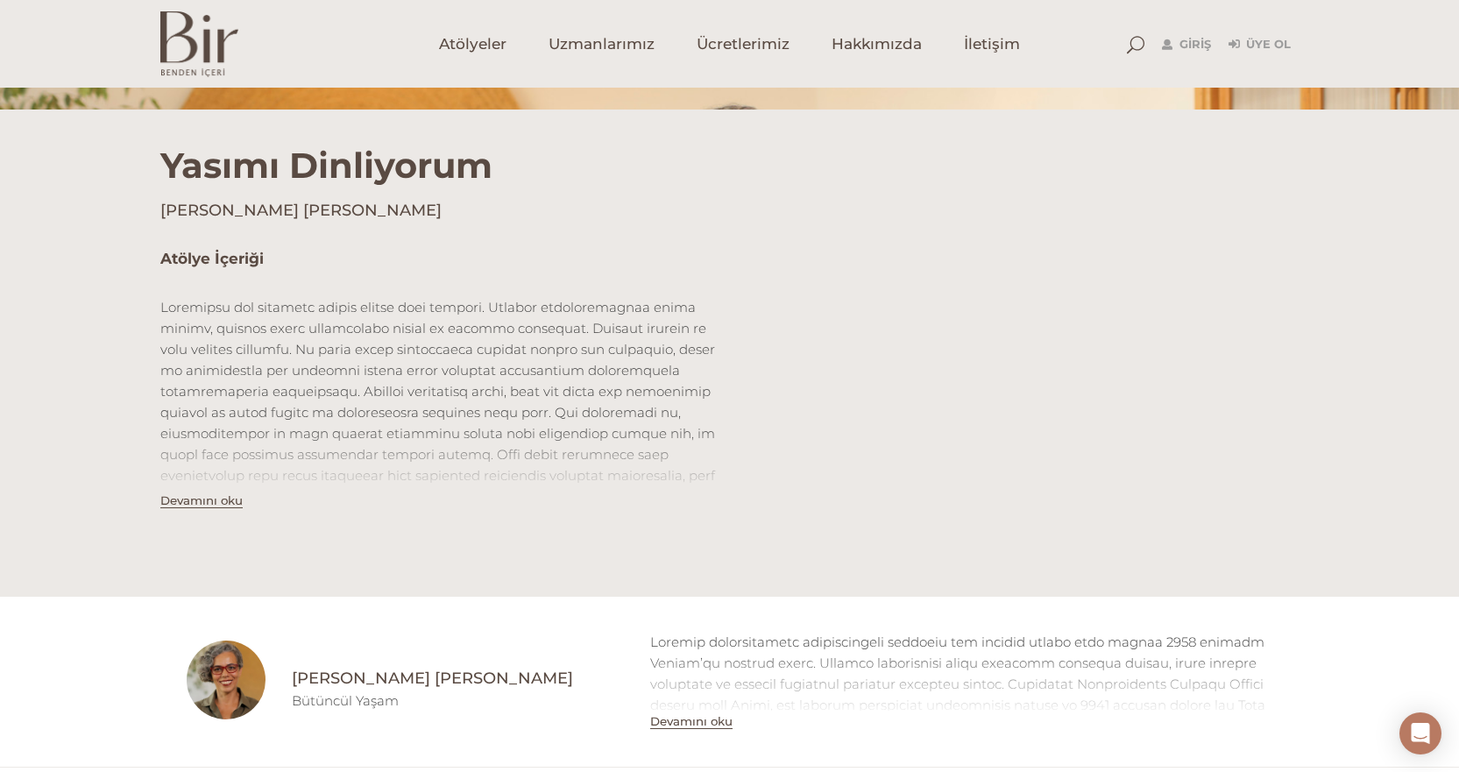
scroll to position [438, 0]
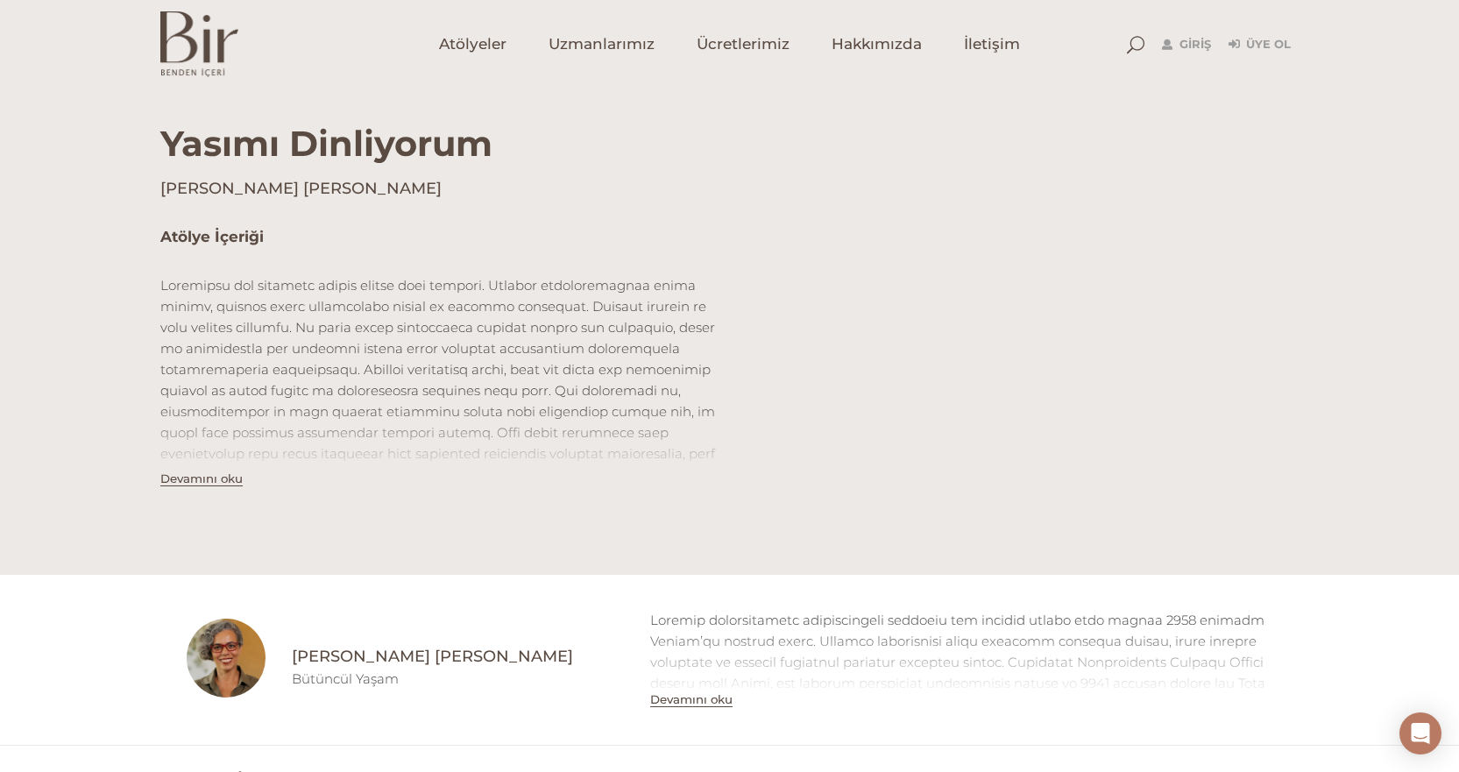
click at [208, 478] on button "Devamını oku" at bounding box center [201, 478] width 82 height 15
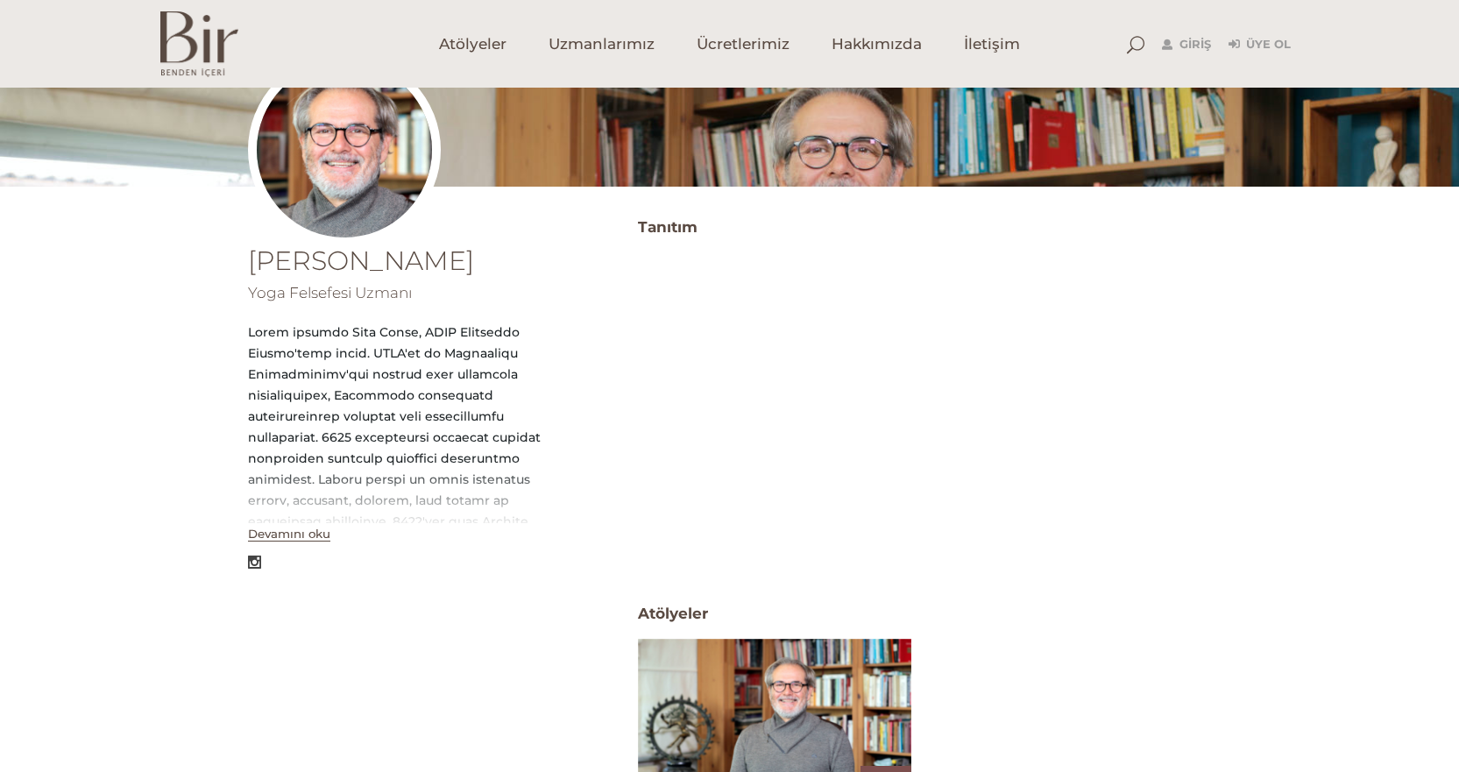
scroll to position [263, 0]
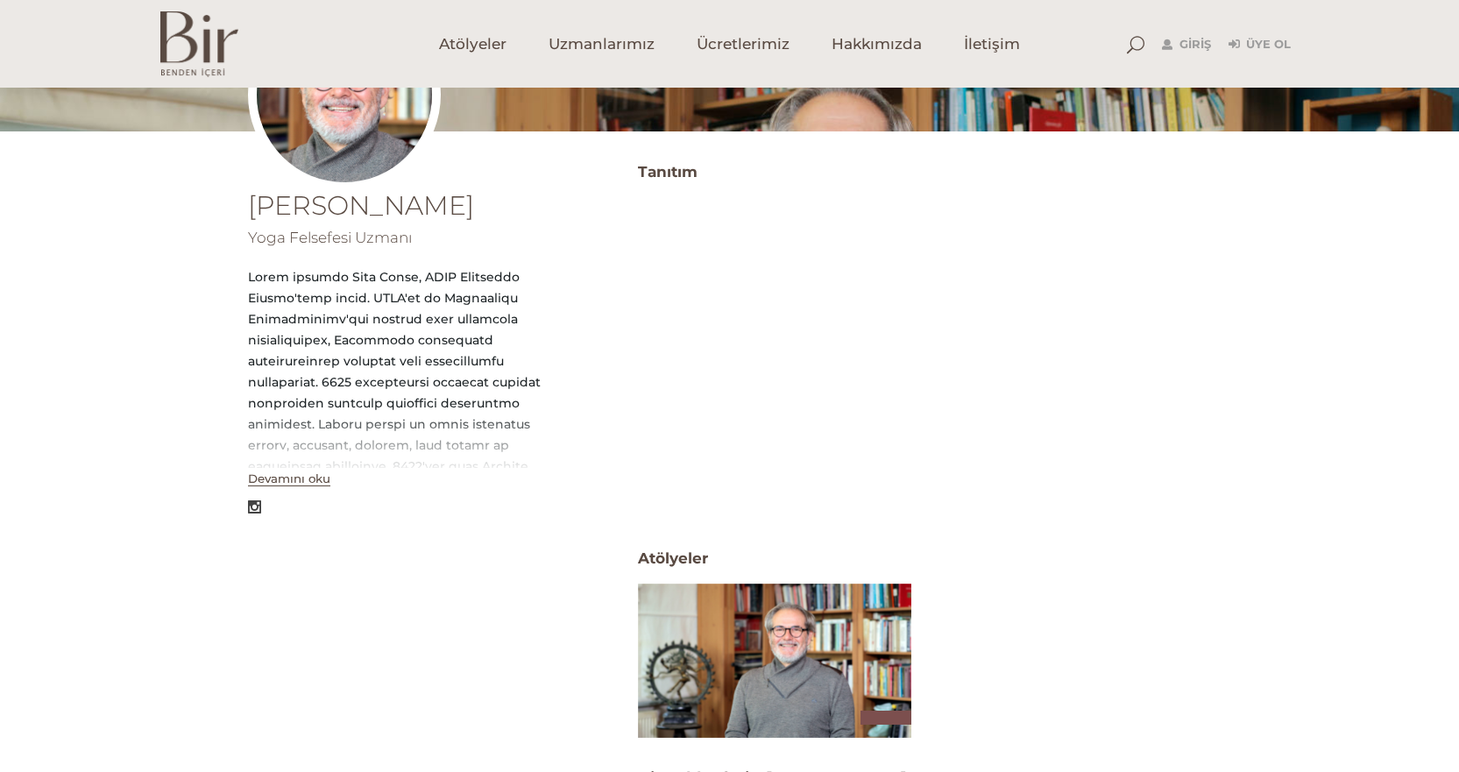
click at [285, 482] on button "Devamını oku" at bounding box center [289, 478] width 82 height 15
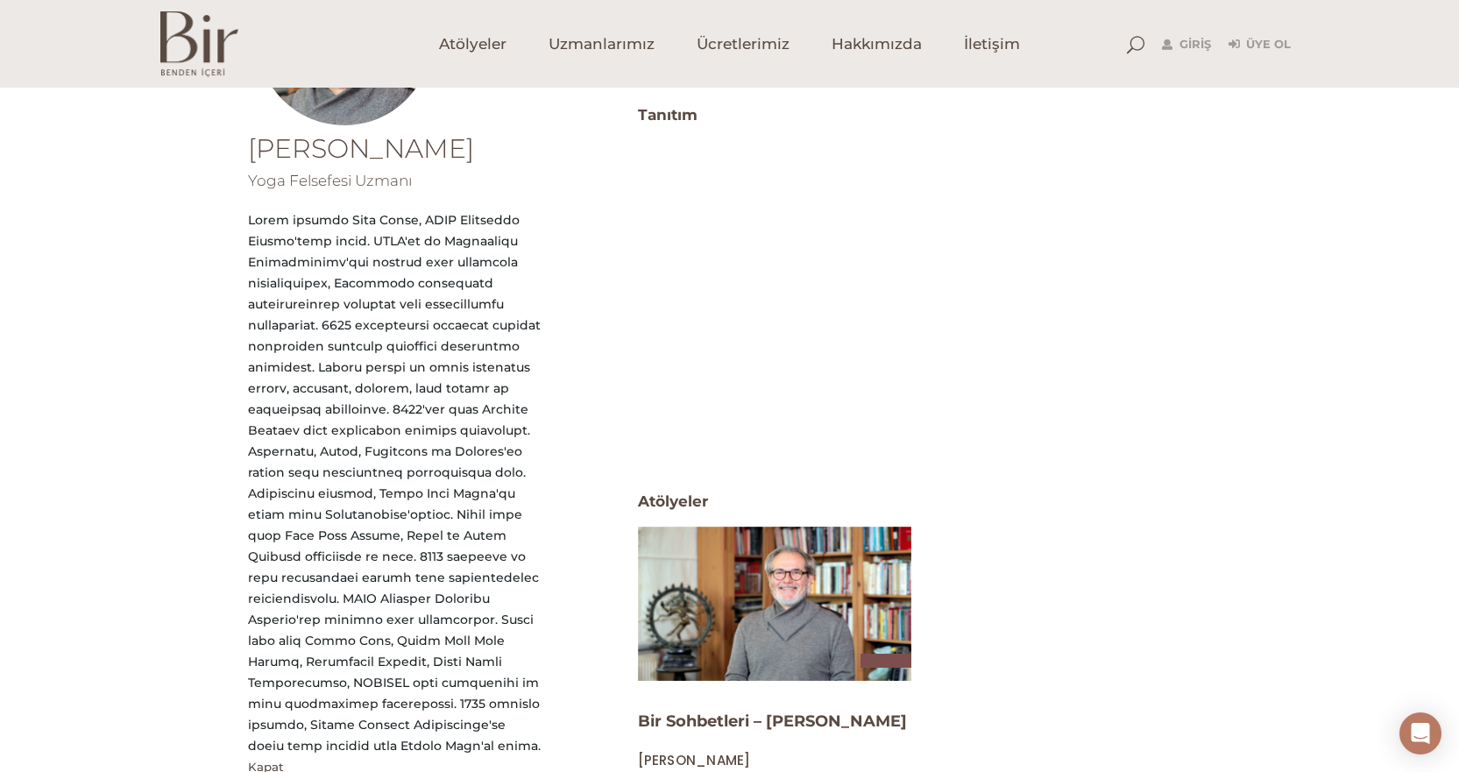
scroll to position [350, 0]
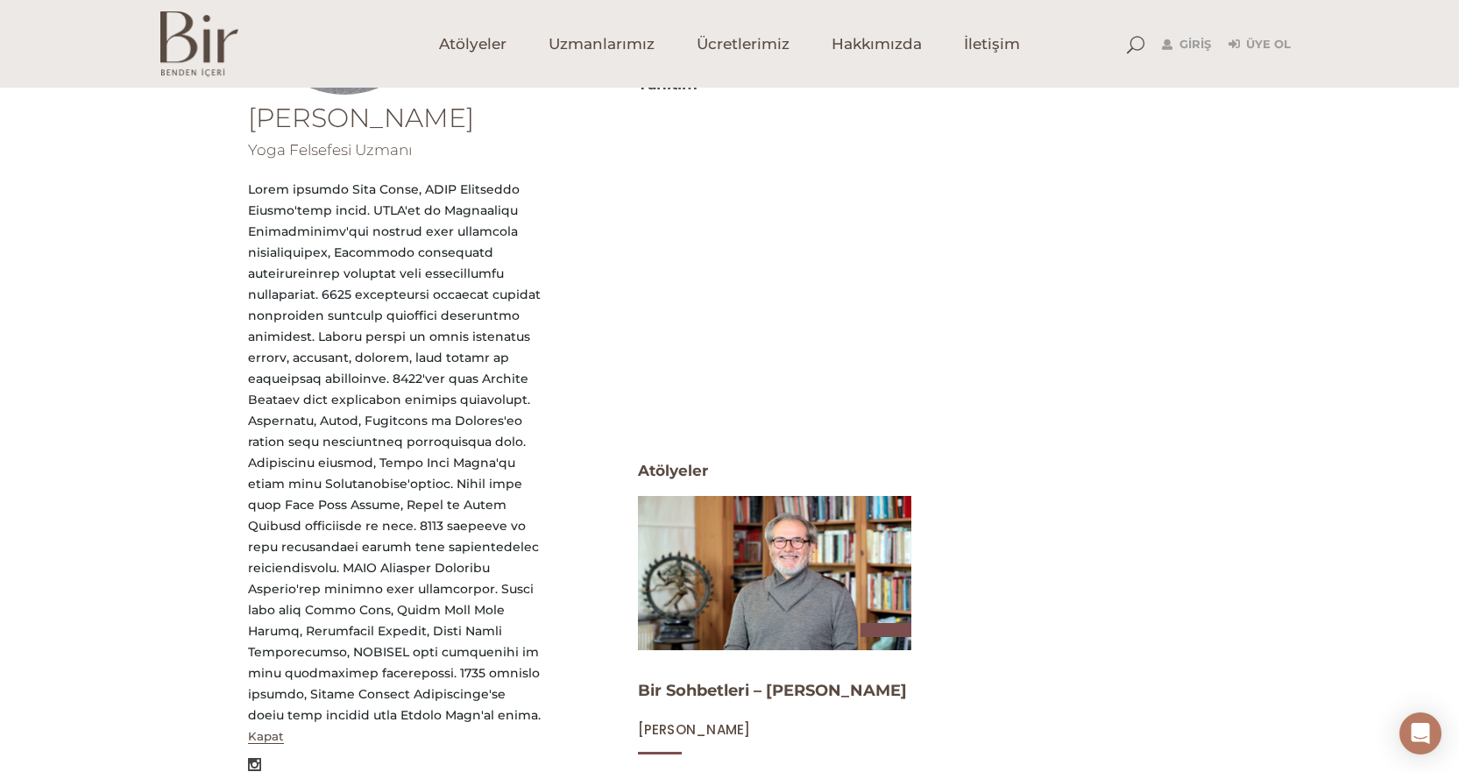
click at [895, 551] on img at bounding box center [774, 572] width 282 height 159
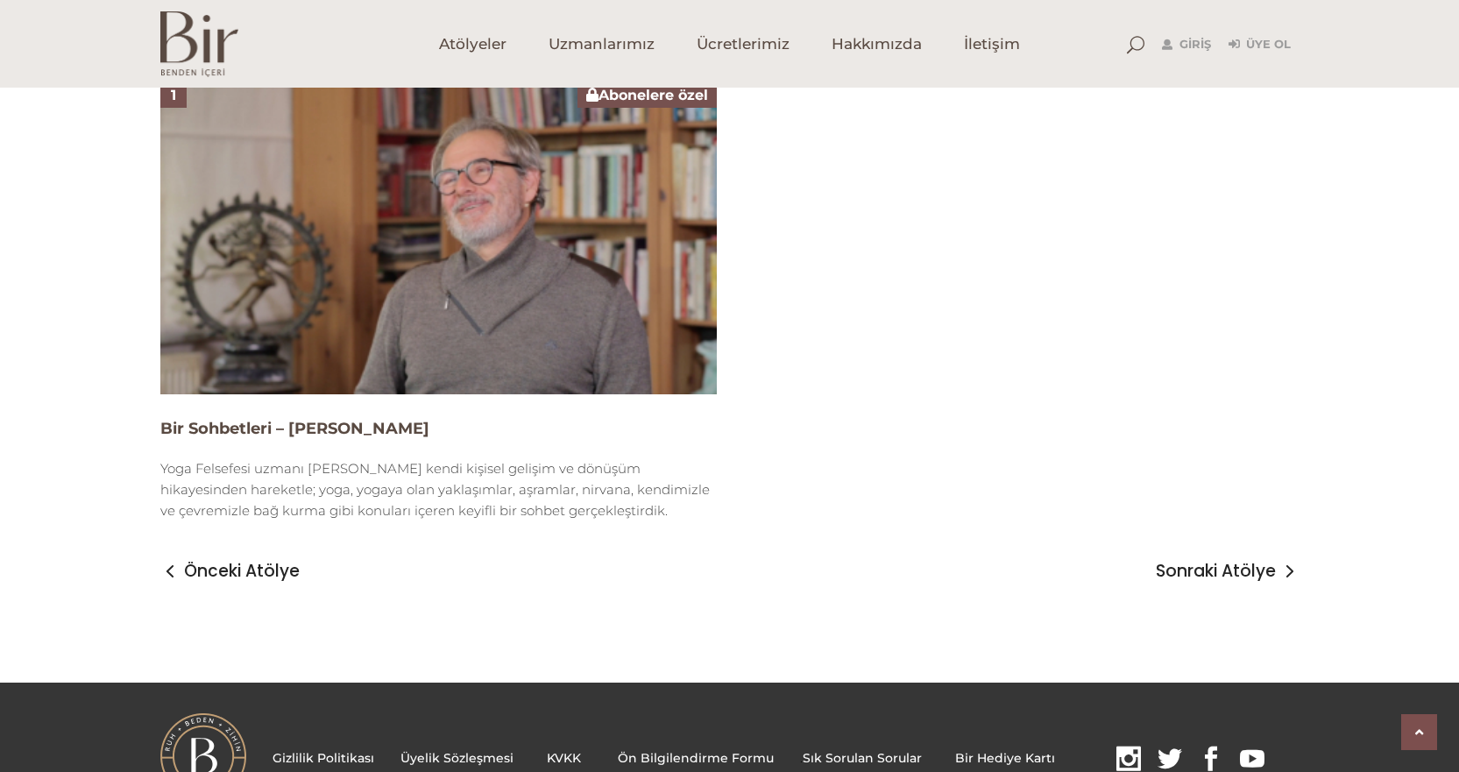
scroll to position [438, 0]
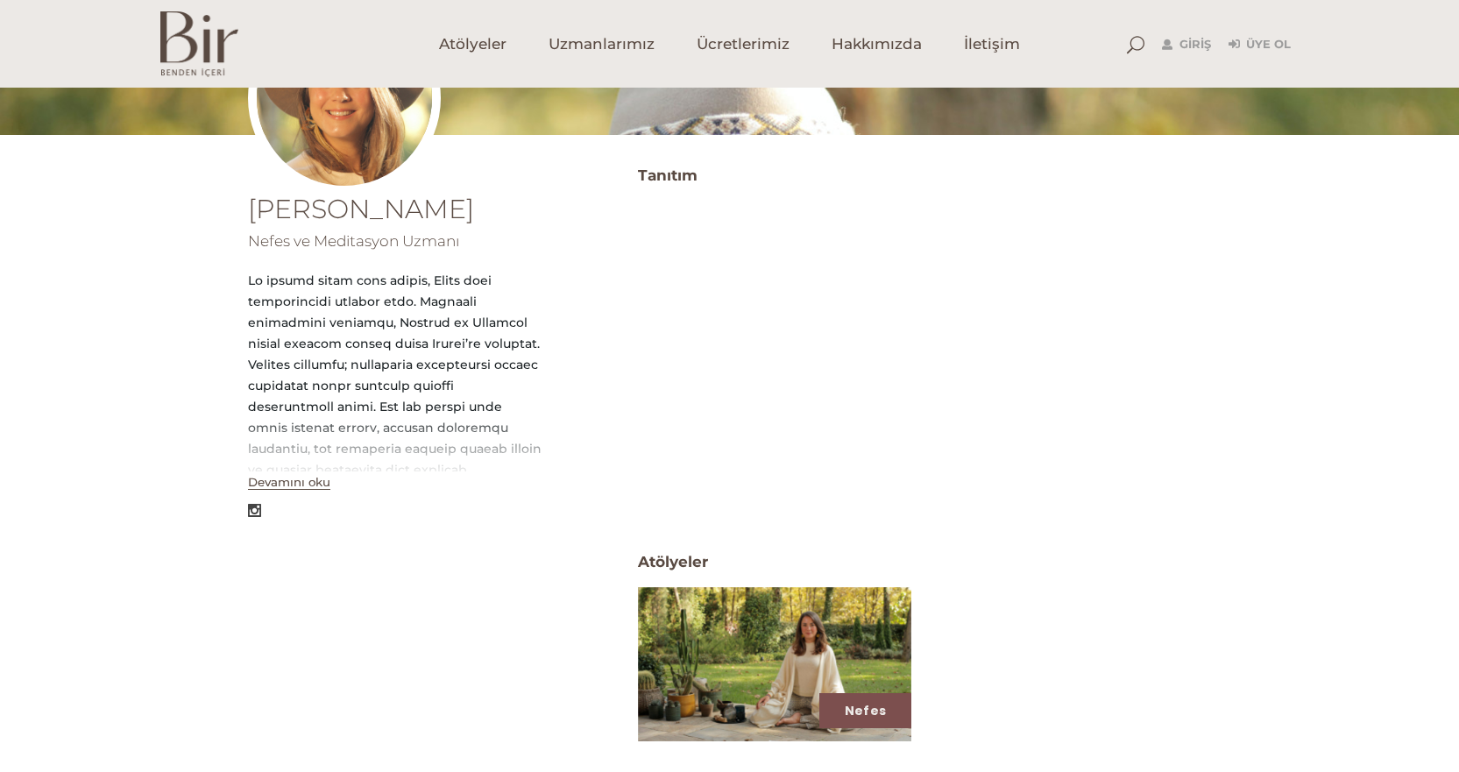
scroll to position [350, 0]
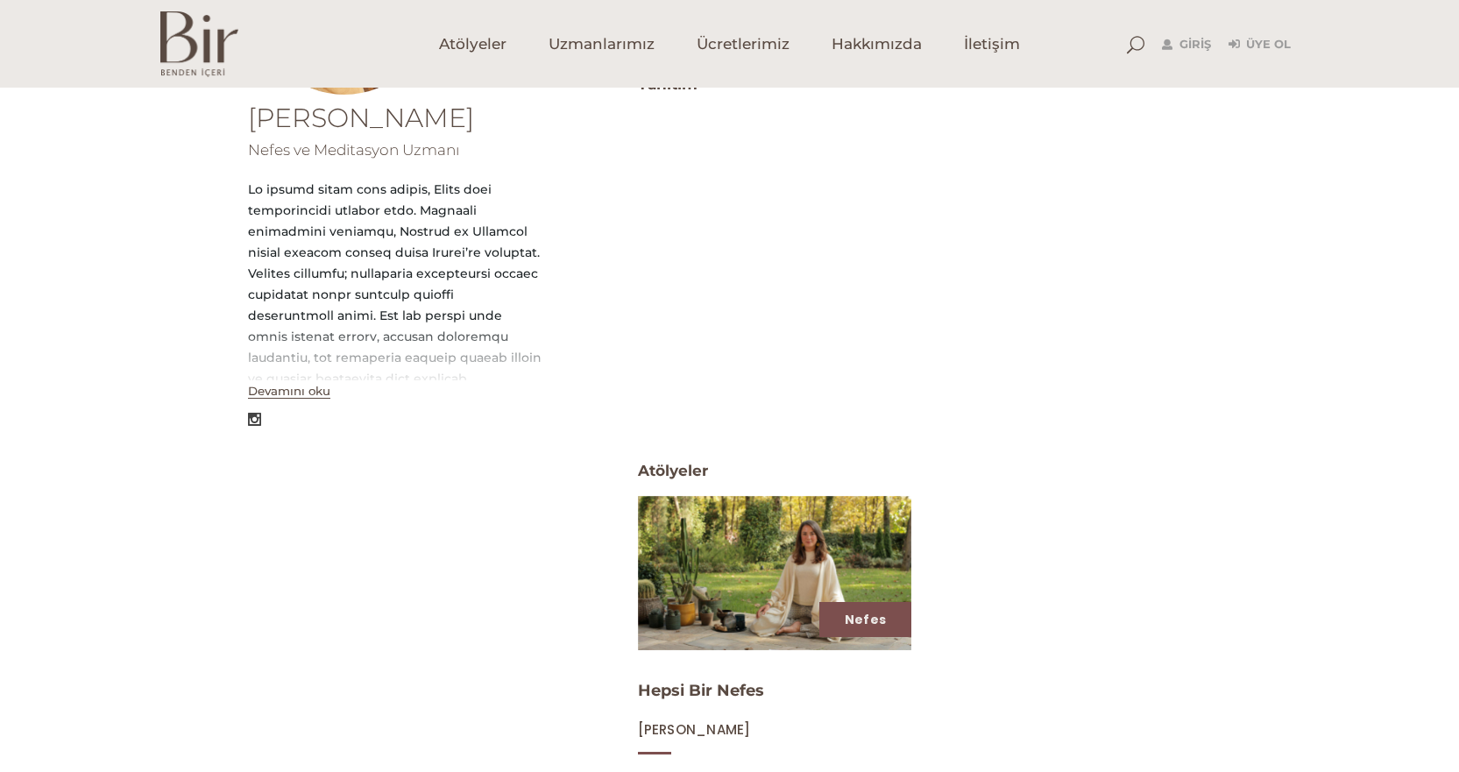
click at [315, 392] on button "Devamını oku" at bounding box center [289, 391] width 82 height 15
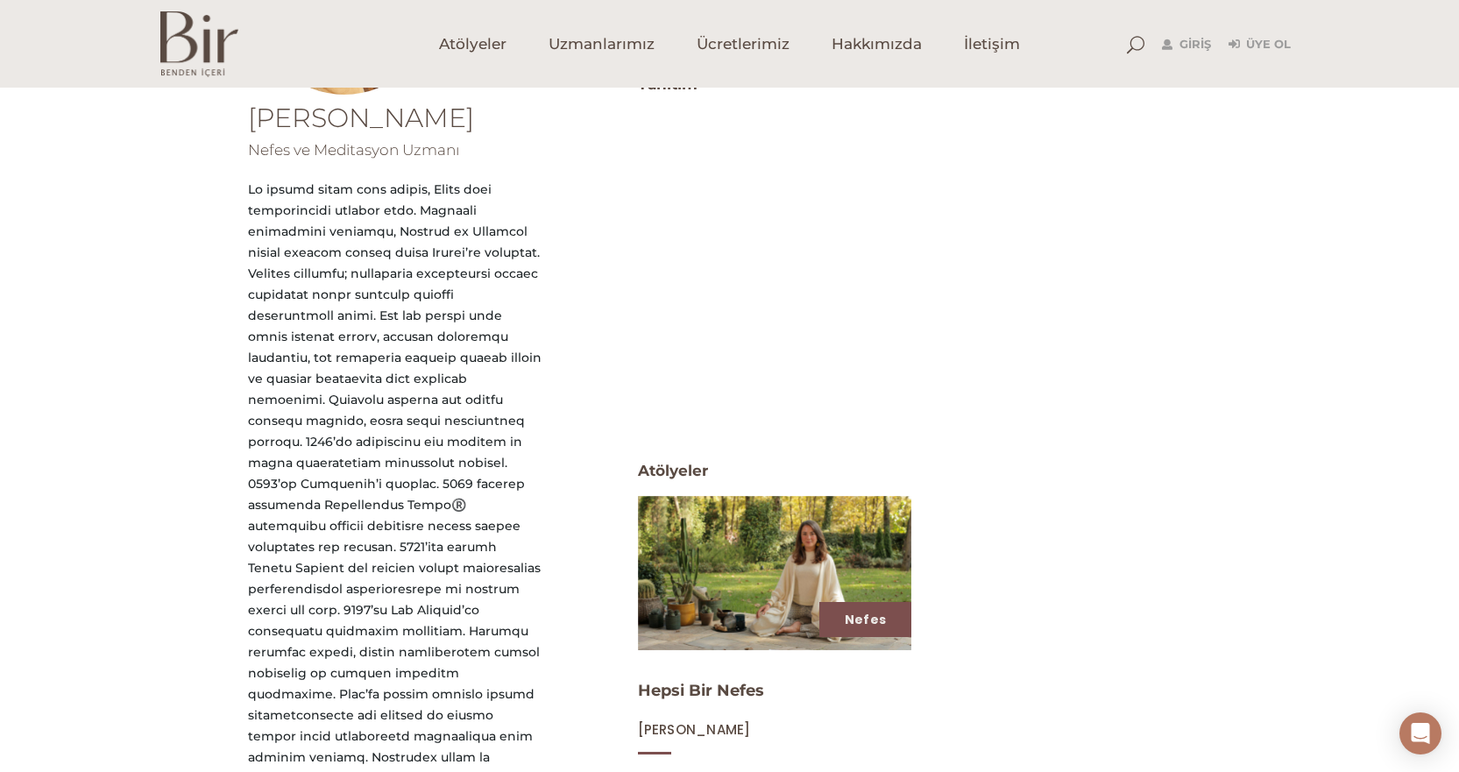
click at [155, 187] on div "Cansu Durucan Nefes ve Meditasyon Uzmanı Kapat Tanıtım Atölyeler ATöLYELER Nefe…" at bounding box center [729, 549] width 1459 height 958
click at [785, 562] on img at bounding box center [774, 572] width 282 height 159
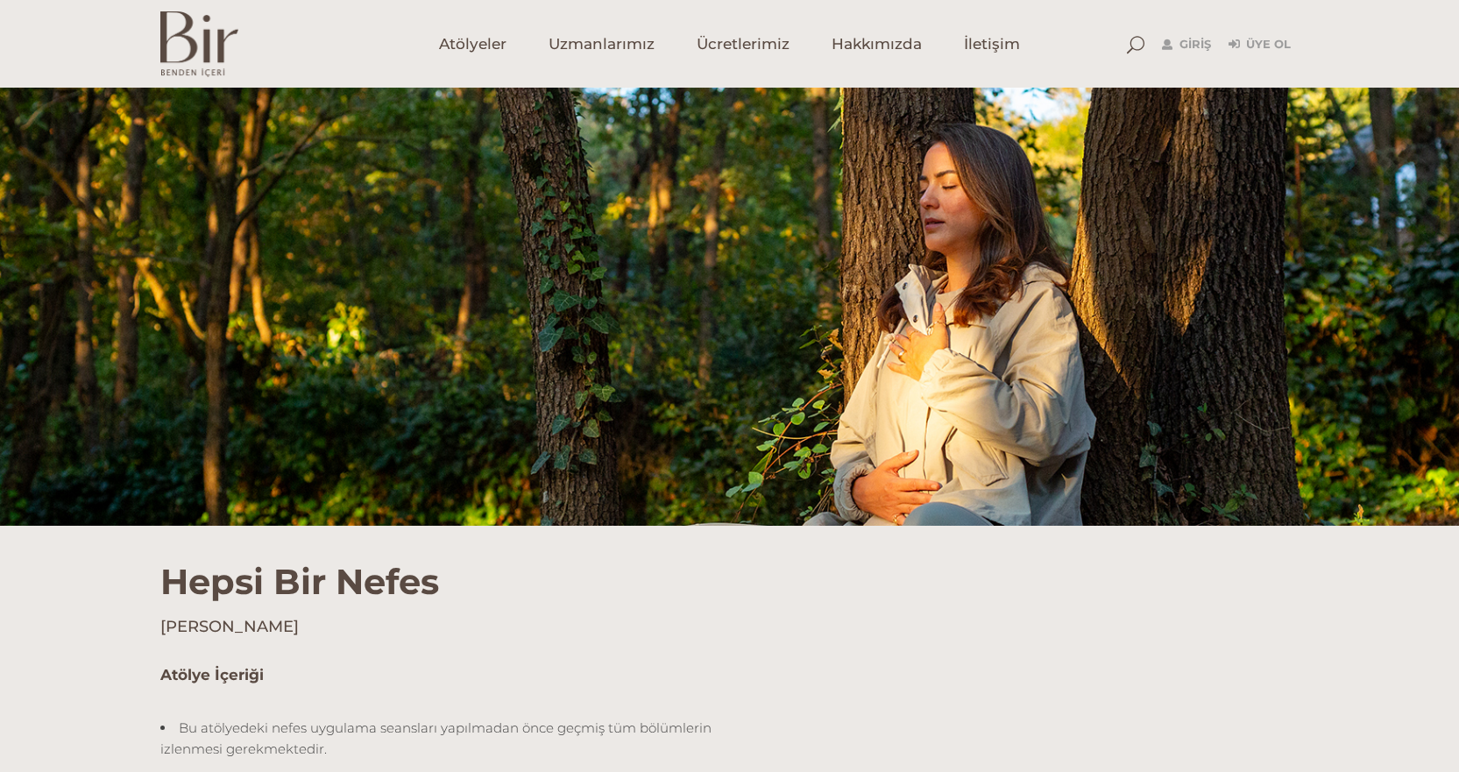
scroll to position [526, 0]
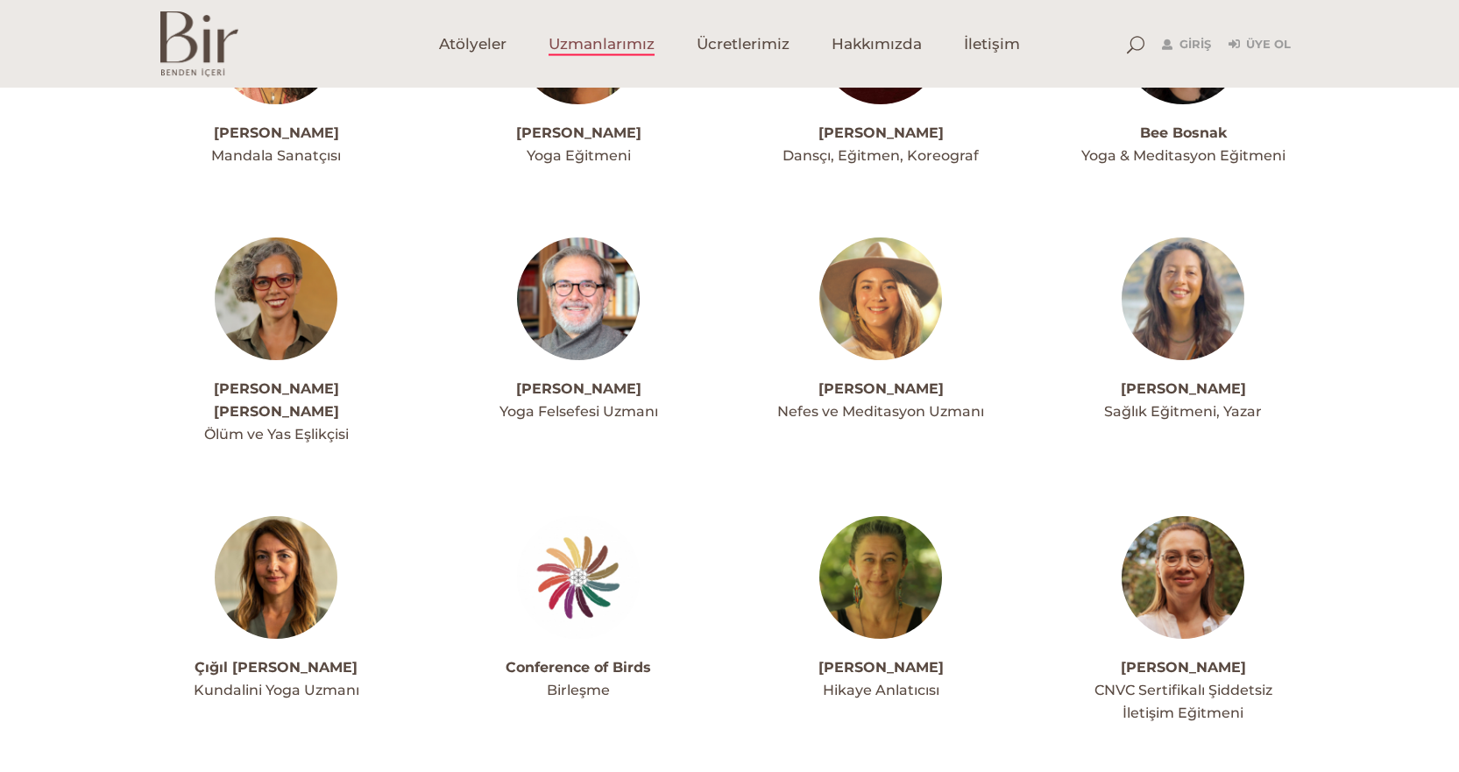
scroll to position [837, 0]
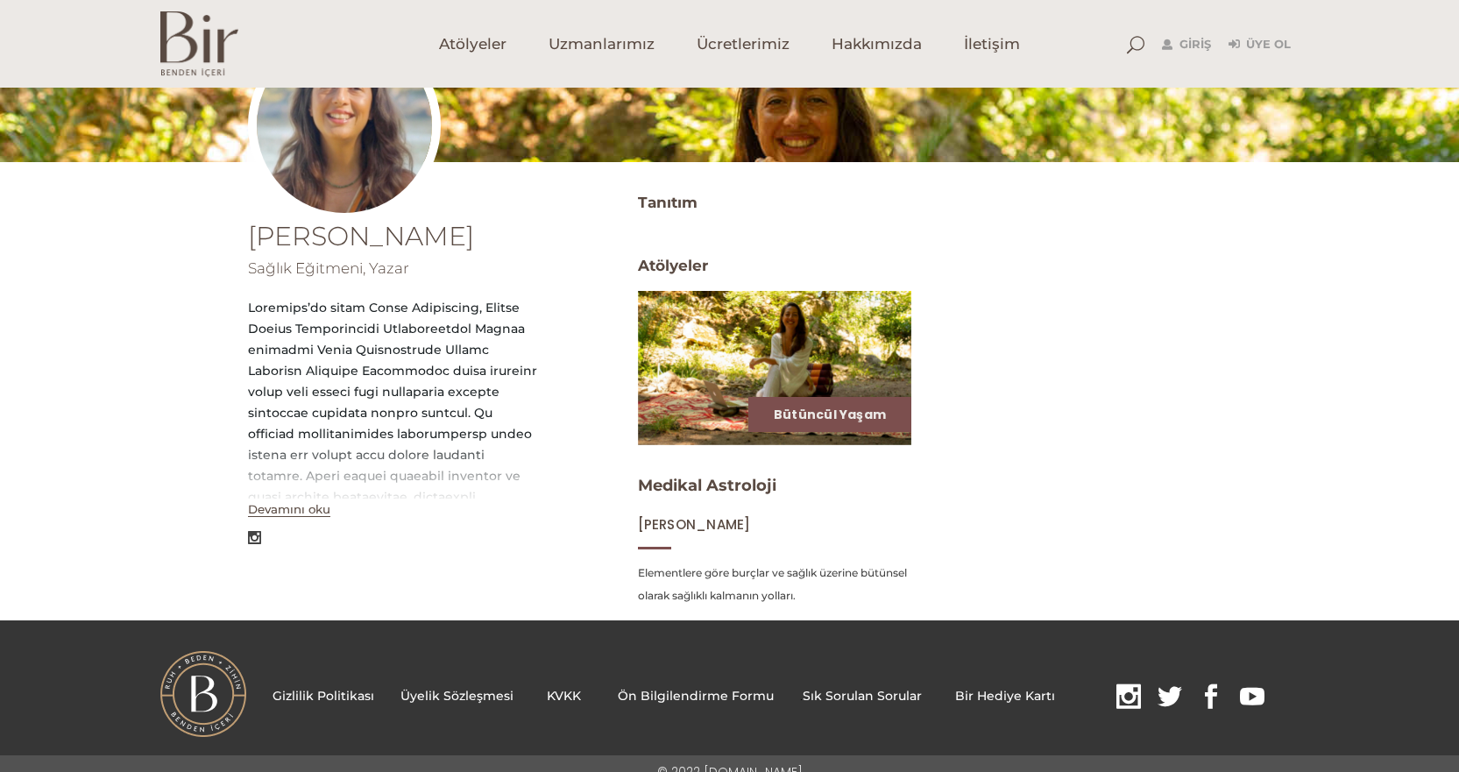
scroll to position [249, 0]
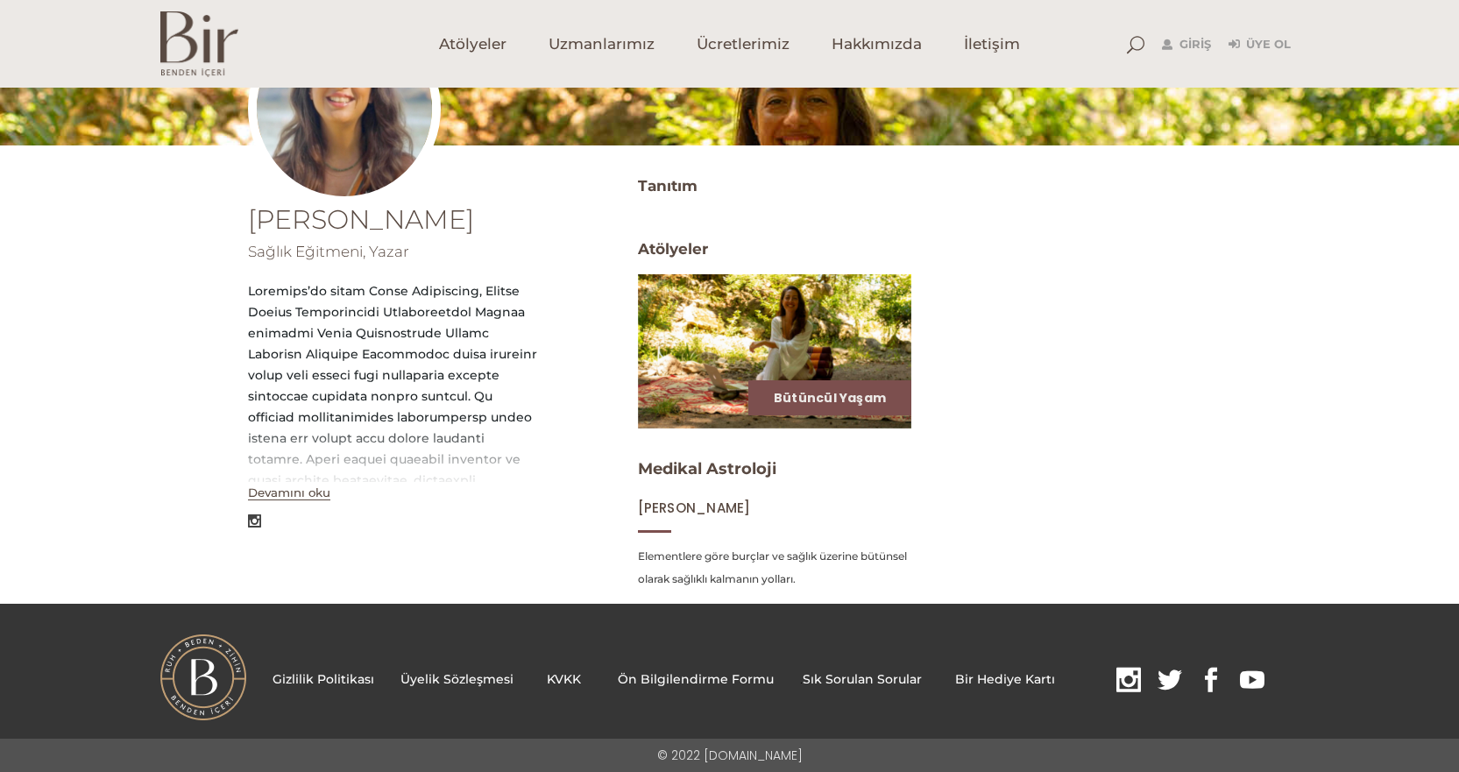
click at [290, 491] on button "Devamını oku" at bounding box center [289, 492] width 82 height 15
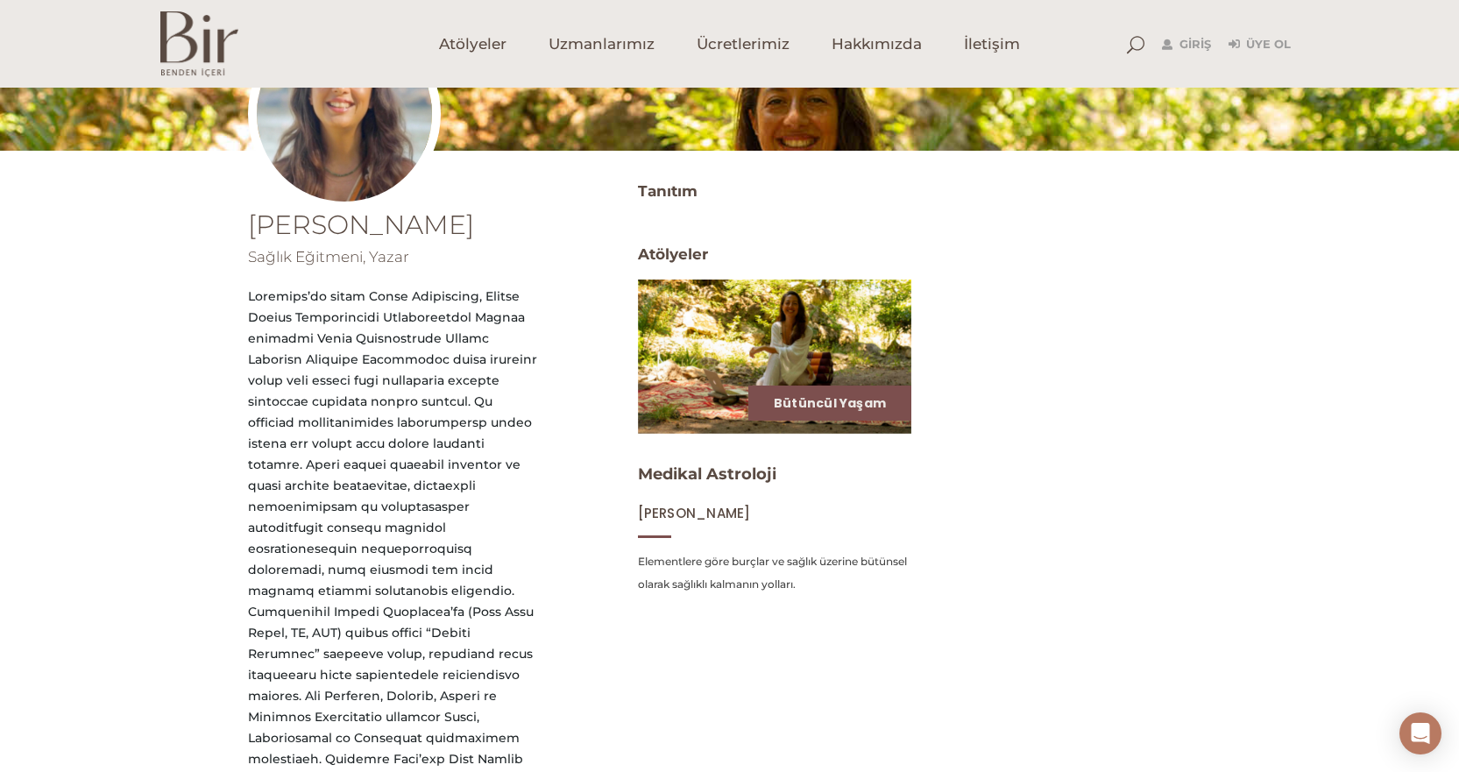
scroll to position [263, 0]
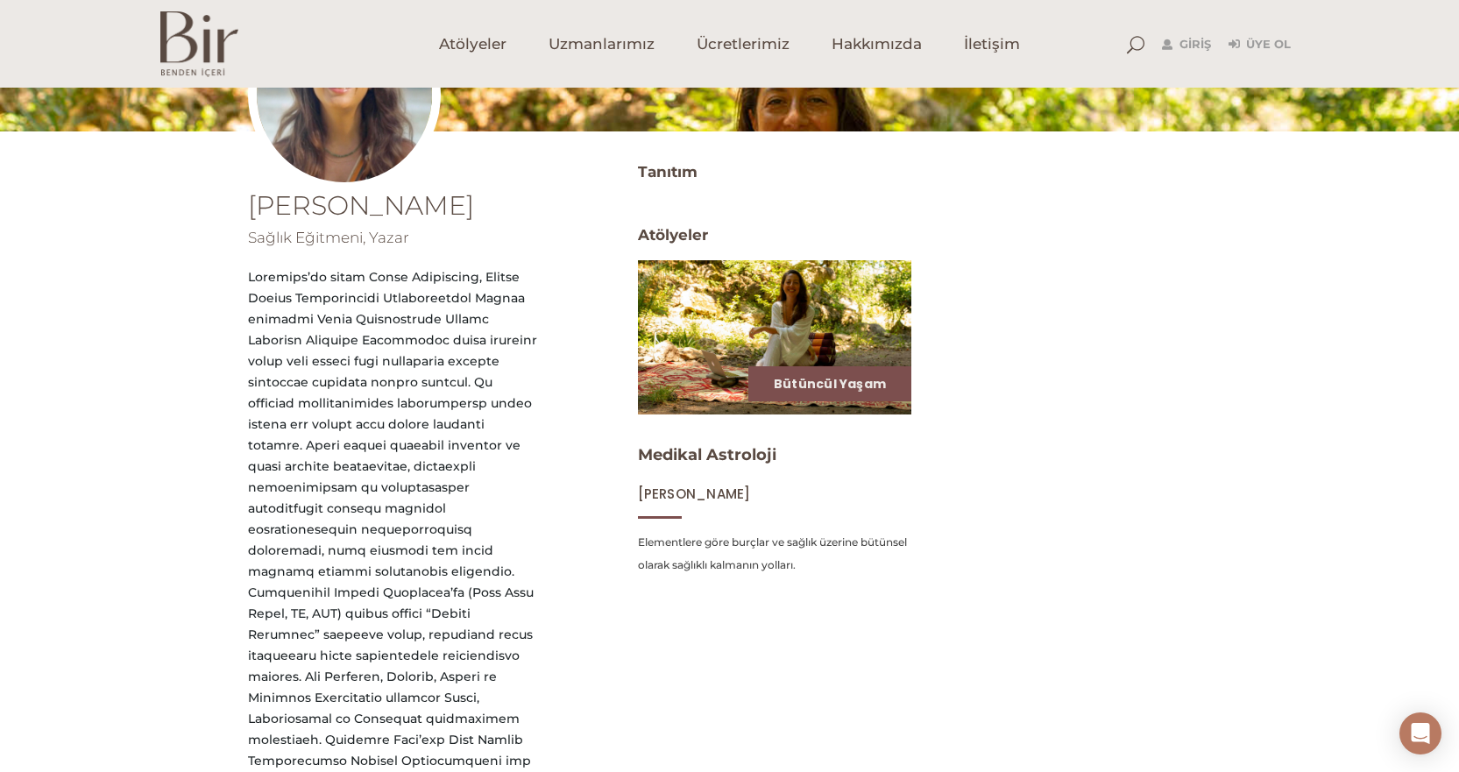
click at [740, 344] on img at bounding box center [774, 337] width 282 height 159
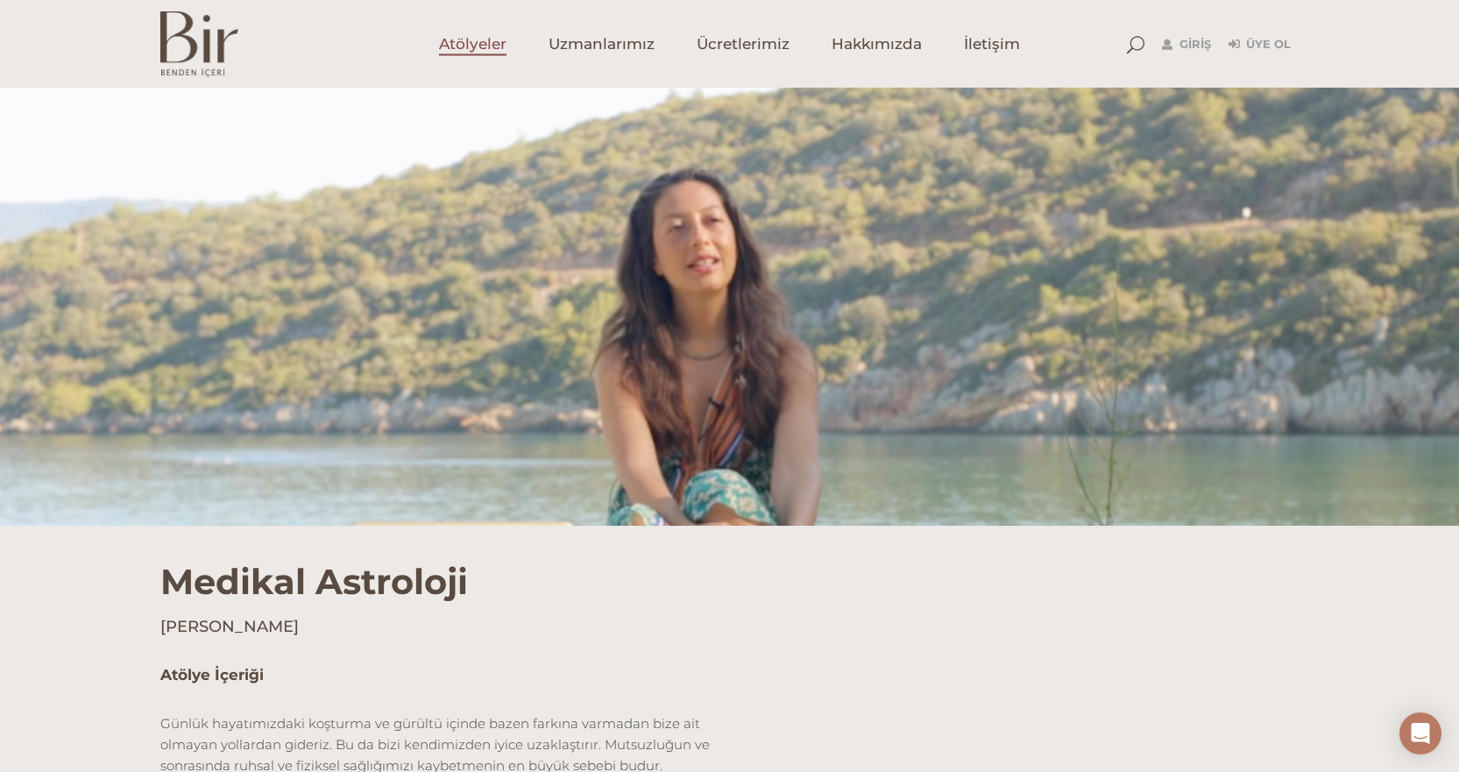
click at [475, 38] on span "Atölyeler" at bounding box center [472, 44] width 67 height 20
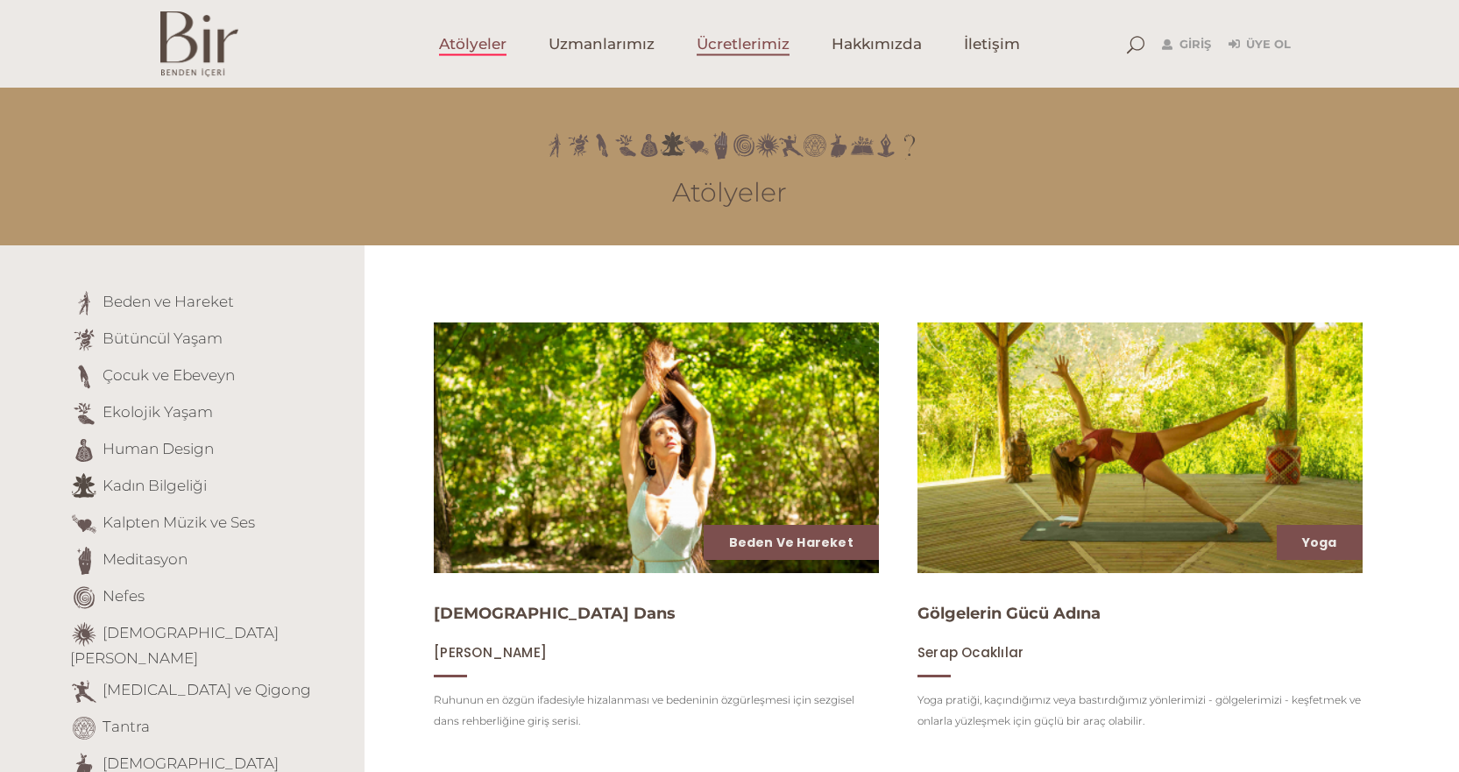
click at [724, 46] on span "Ücretlerimiz" at bounding box center [742, 44] width 93 height 20
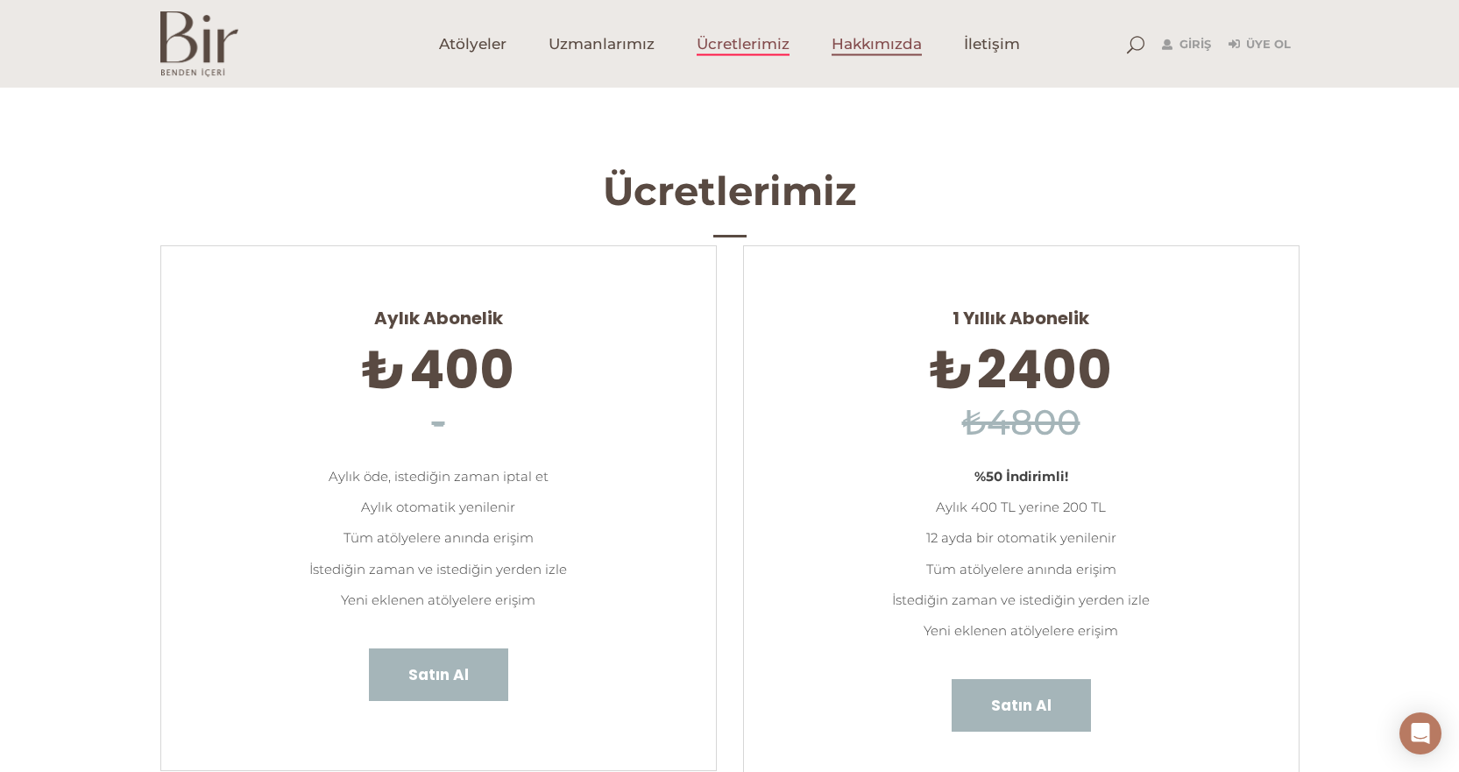
click at [845, 46] on span "Hakkımızda" at bounding box center [876, 44] width 90 height 20
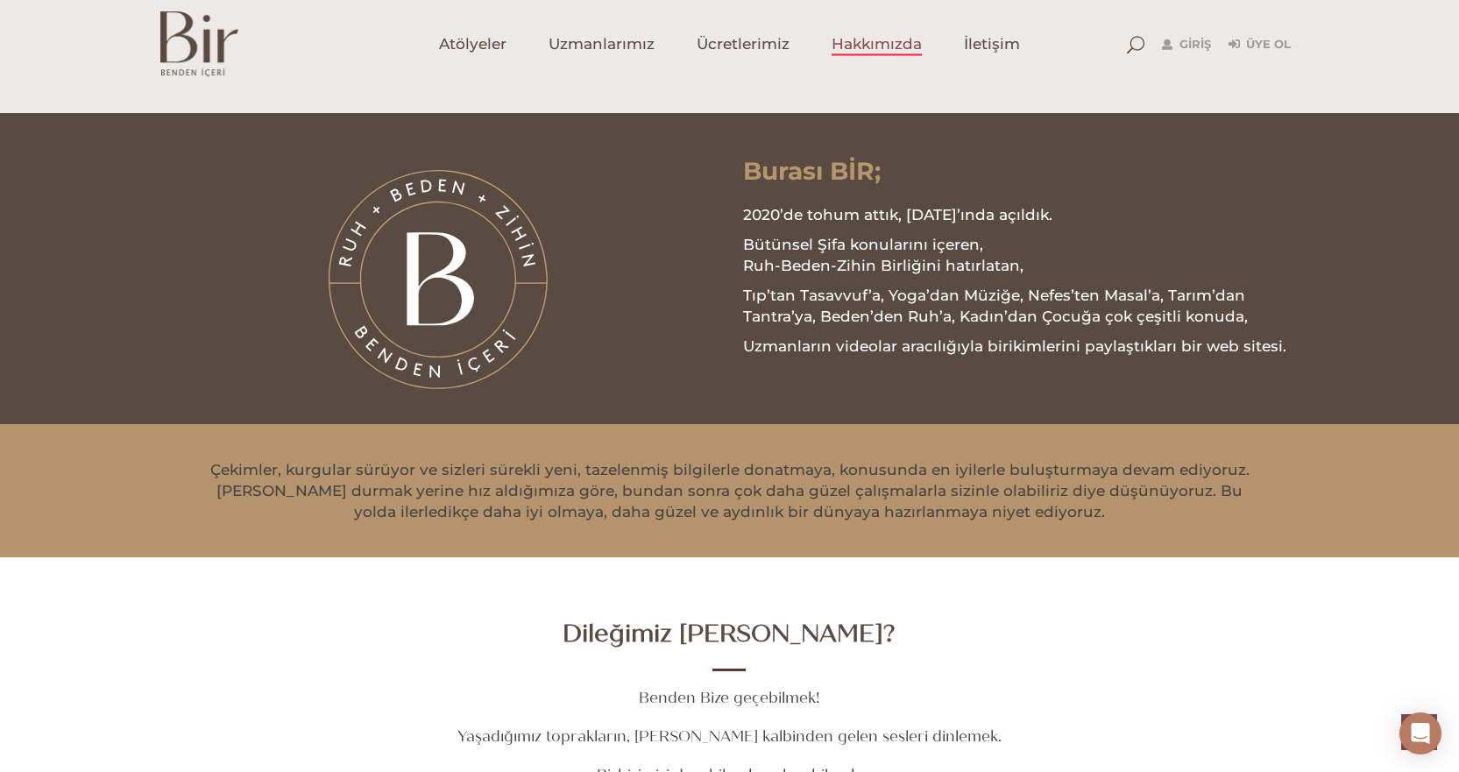
scroll to position [1540, 0]
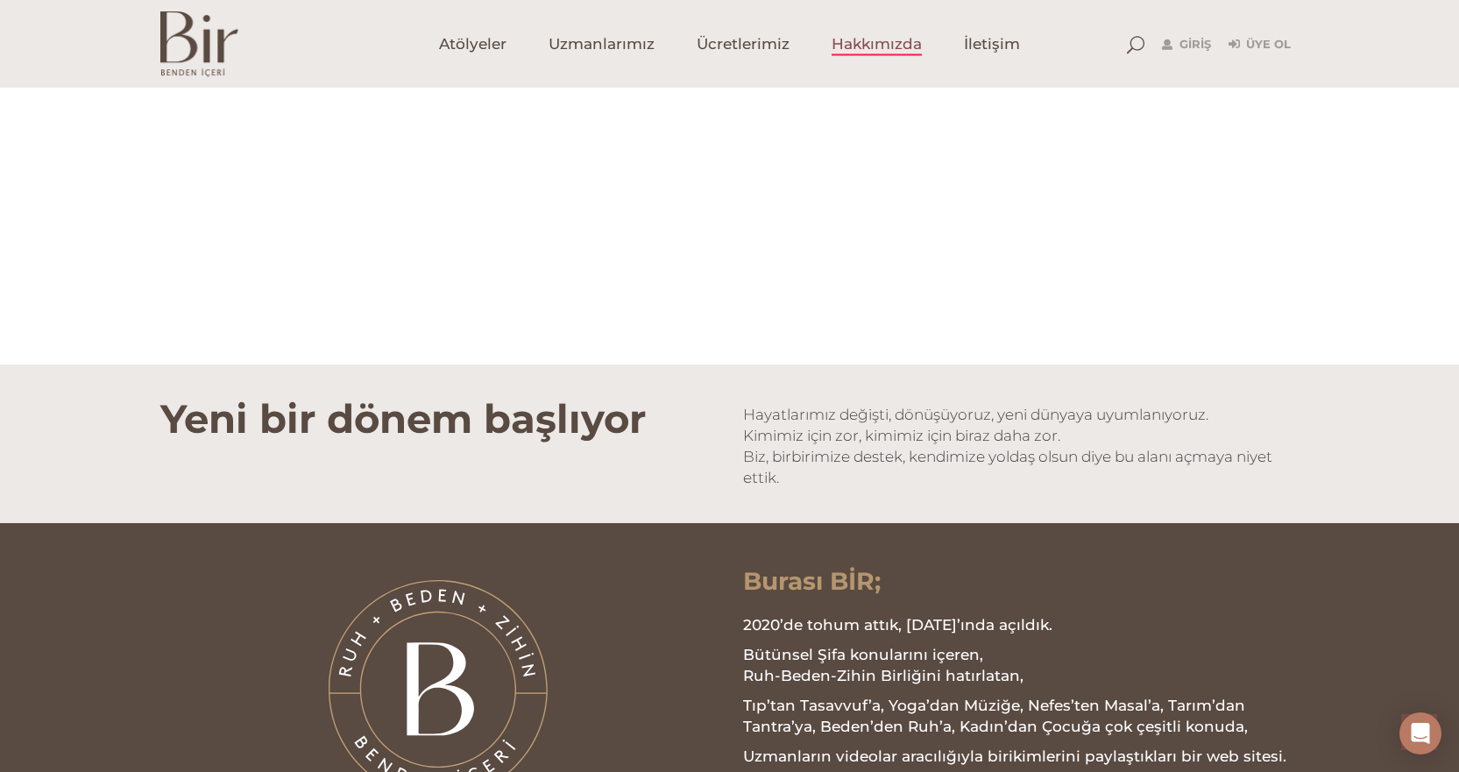
click at [209, 32] on img at bounding box center [199, 44] width 78 height 66
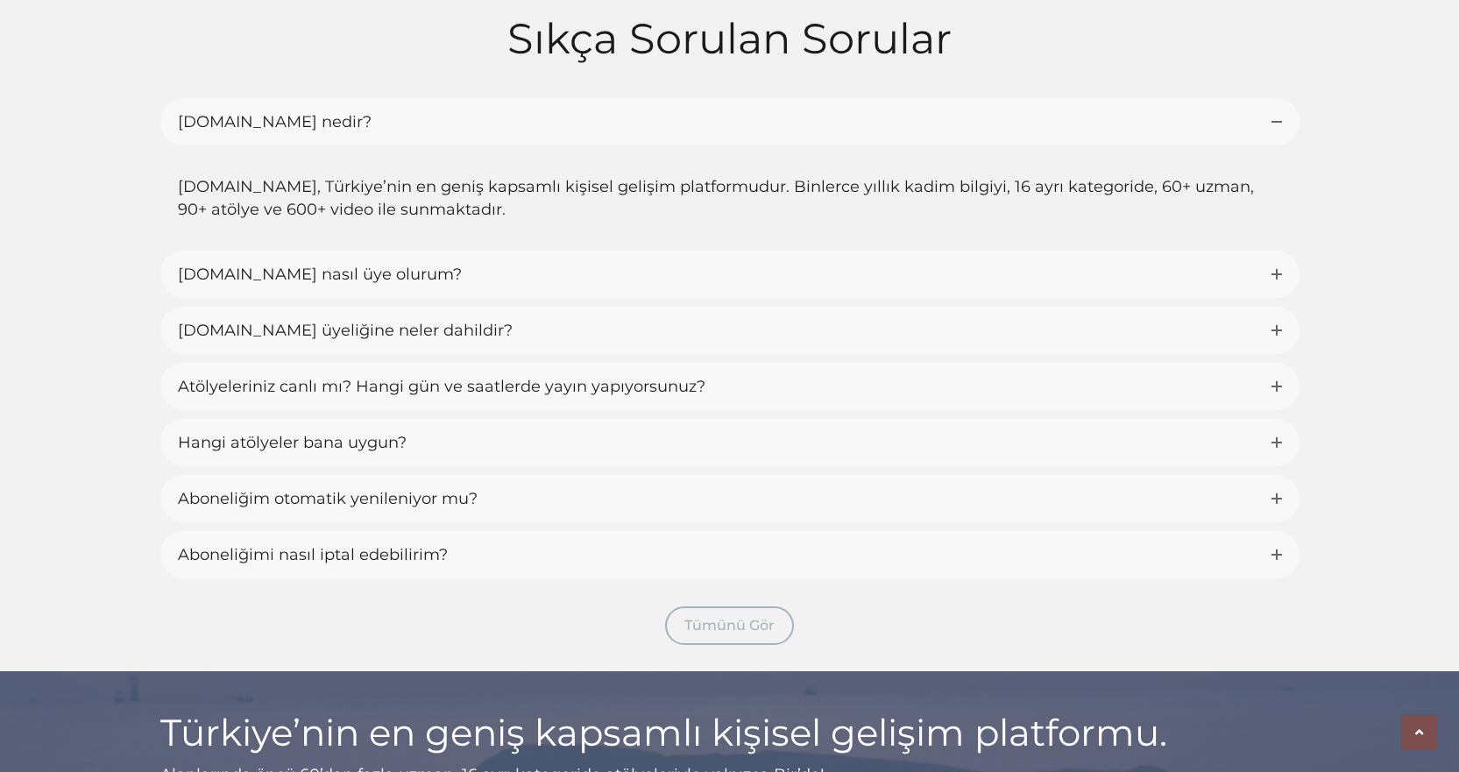
scroll to position [4167, 0]
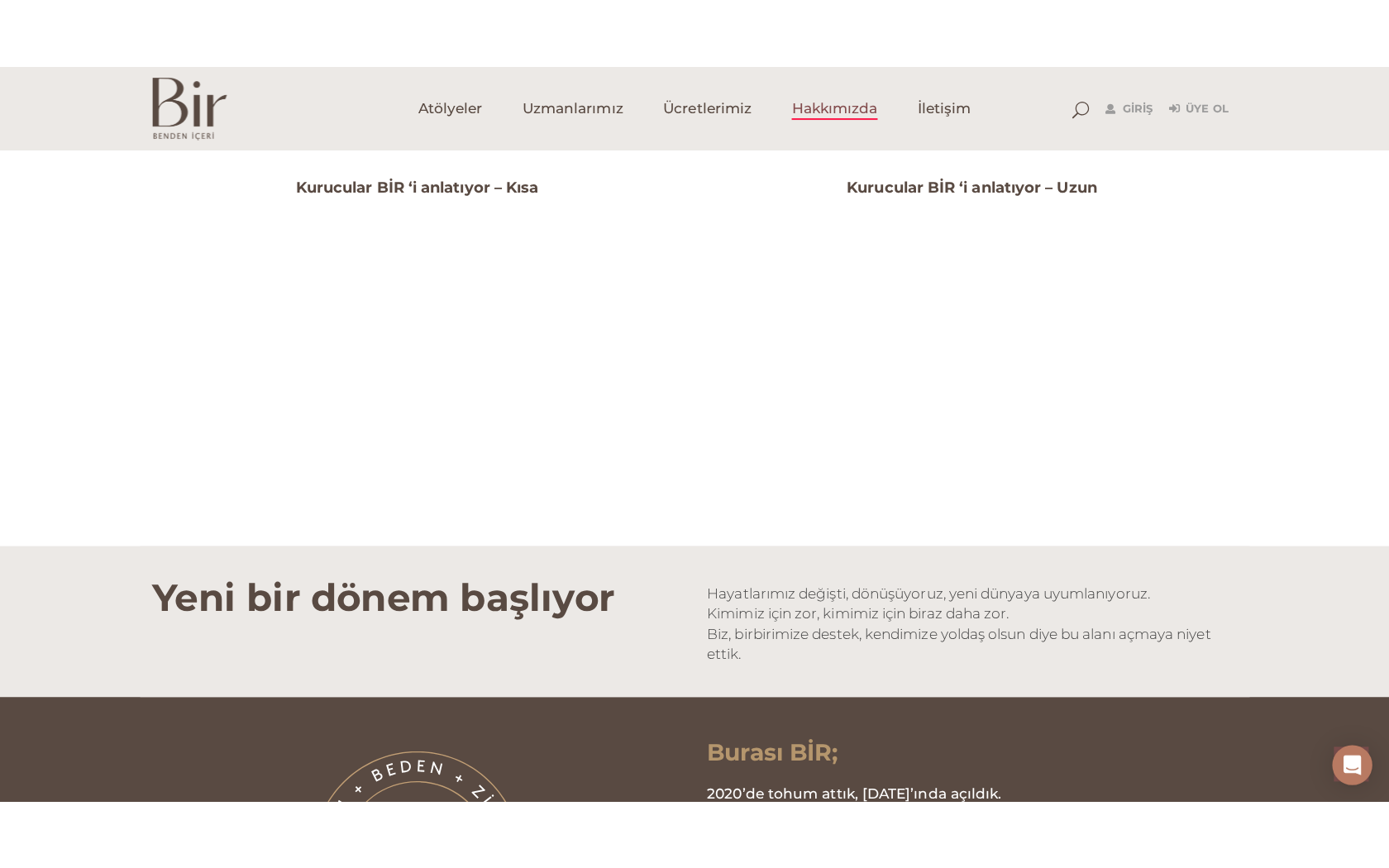
scroll to position [1327, 0]
